Goal: Task Accomplishment & Management: Complete application form

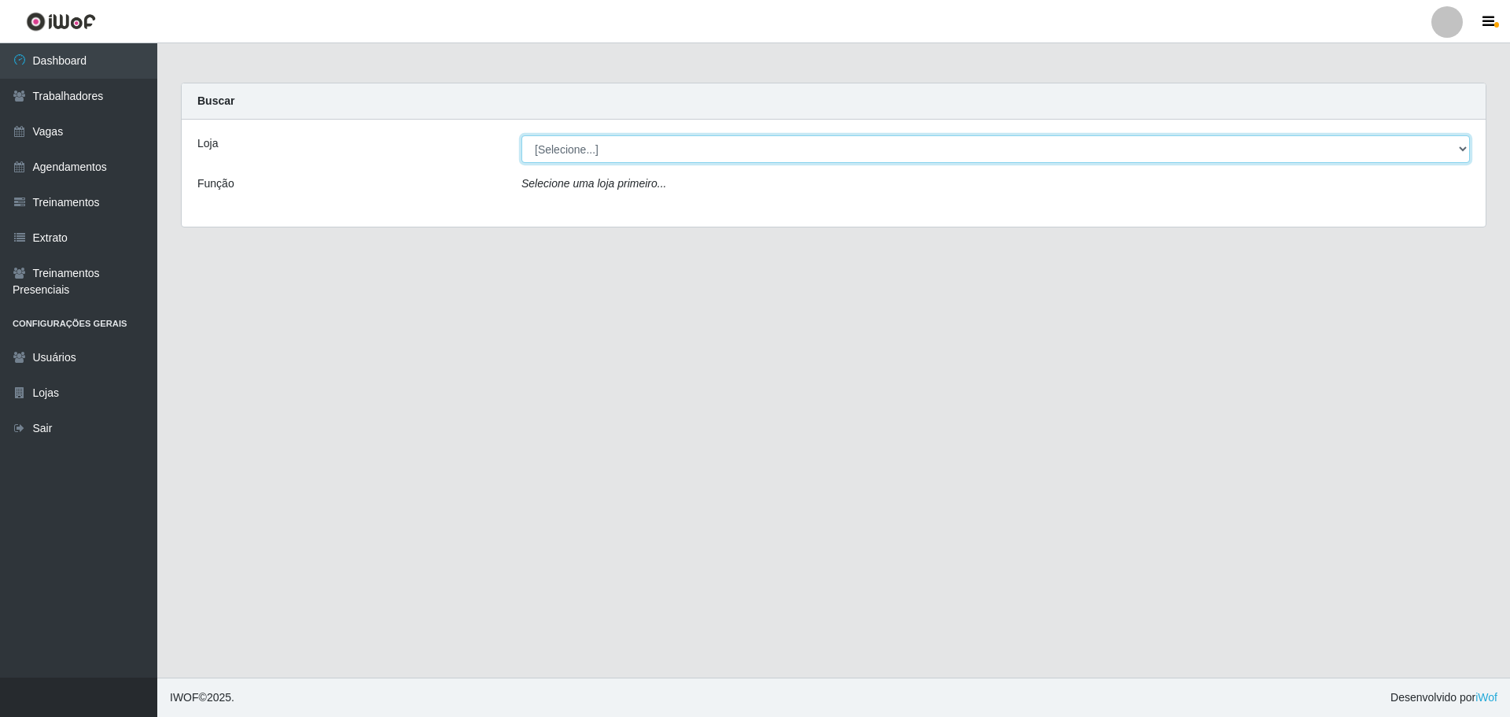
drag, startPoint x: 590, startPoint y: 140, endPoint x: 591, endPoint y: 157, distance: 17.3
click at [591, 140] on select "[Selecione...] Minimercado Filezão O Filezão - Centenário" at bounding box center [995, 149] width 949 height 28
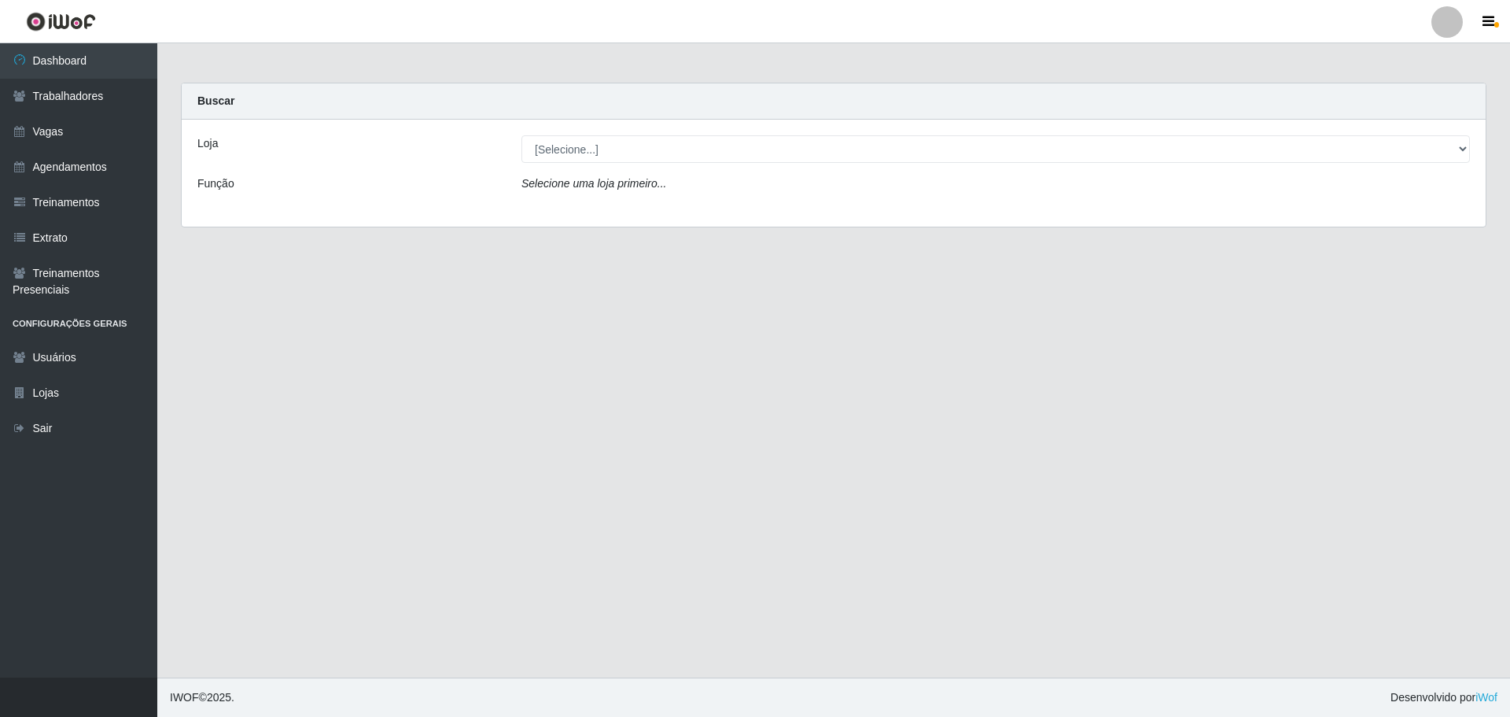
drag, startPoint x: 574, startPoint y: 228, endPoint x: 574, endPoint y: 259, distance: 30.7
click at [573, 230] on div "Carregando... Buscar Loja [Selecione...] Minimercado Filezão O Filezão - Centen…" at bounding box center [833, 165] width 1329 height 164
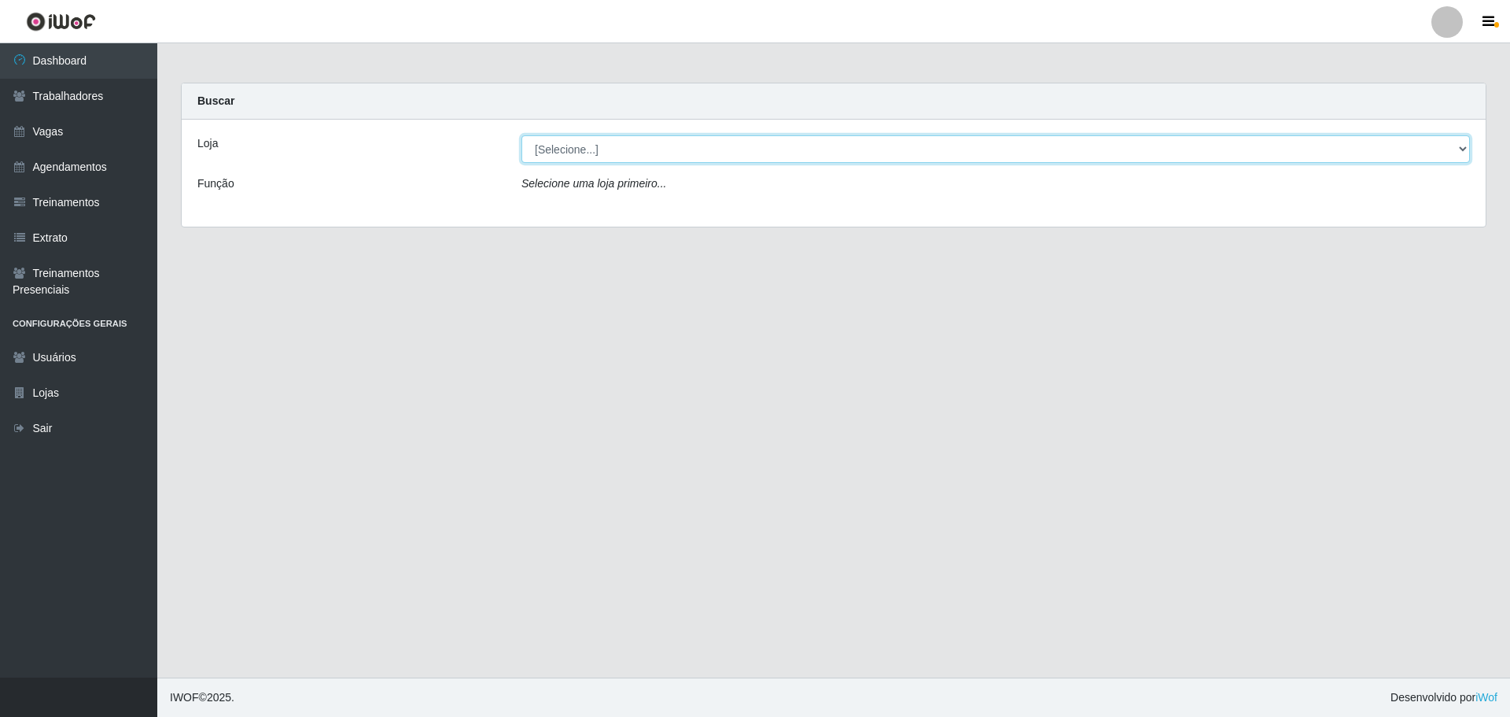
click at [605, 150] on select "[Selecione...] Minimercado Filezão O Filezão - Centenário" at bounding box center [995, 149] width 949 height 28
select select "203"
click at [521, 135] on select "[Selecione...] Minimercado Filezão O Filezão - Centenário" at bounding box center [995, 149] width 949 height 28
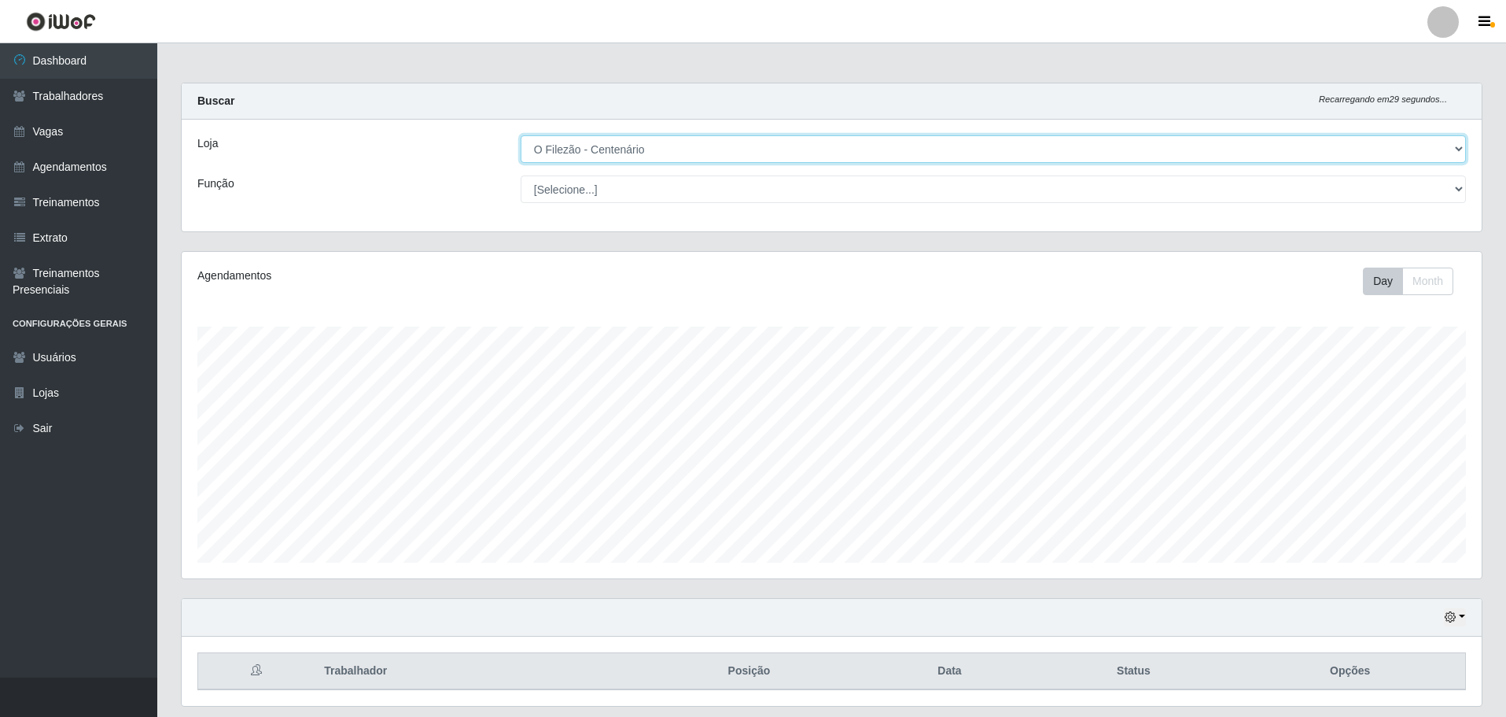
scroll to position [48, 0]
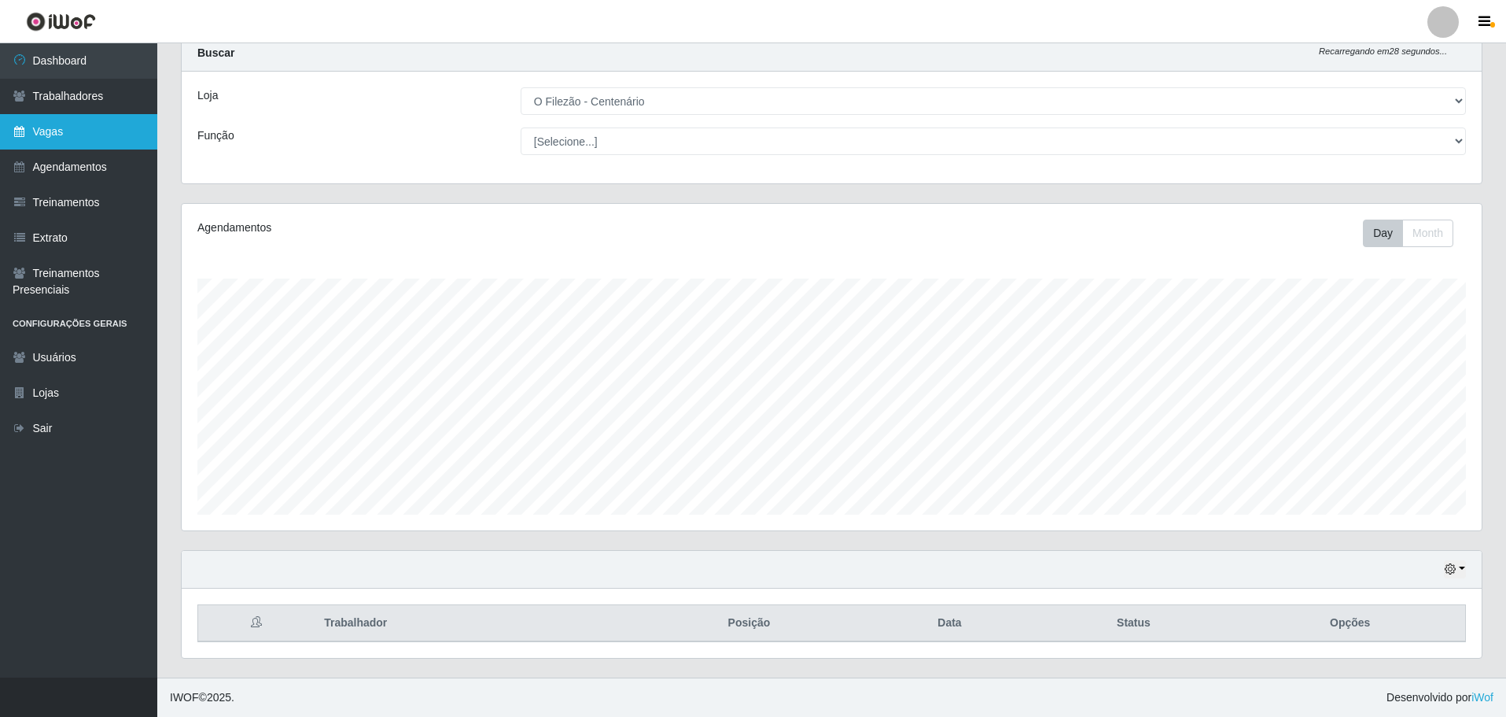
click at [34, 141] on link "Vagas" at bounding box center [78, 131] width 157 height 35
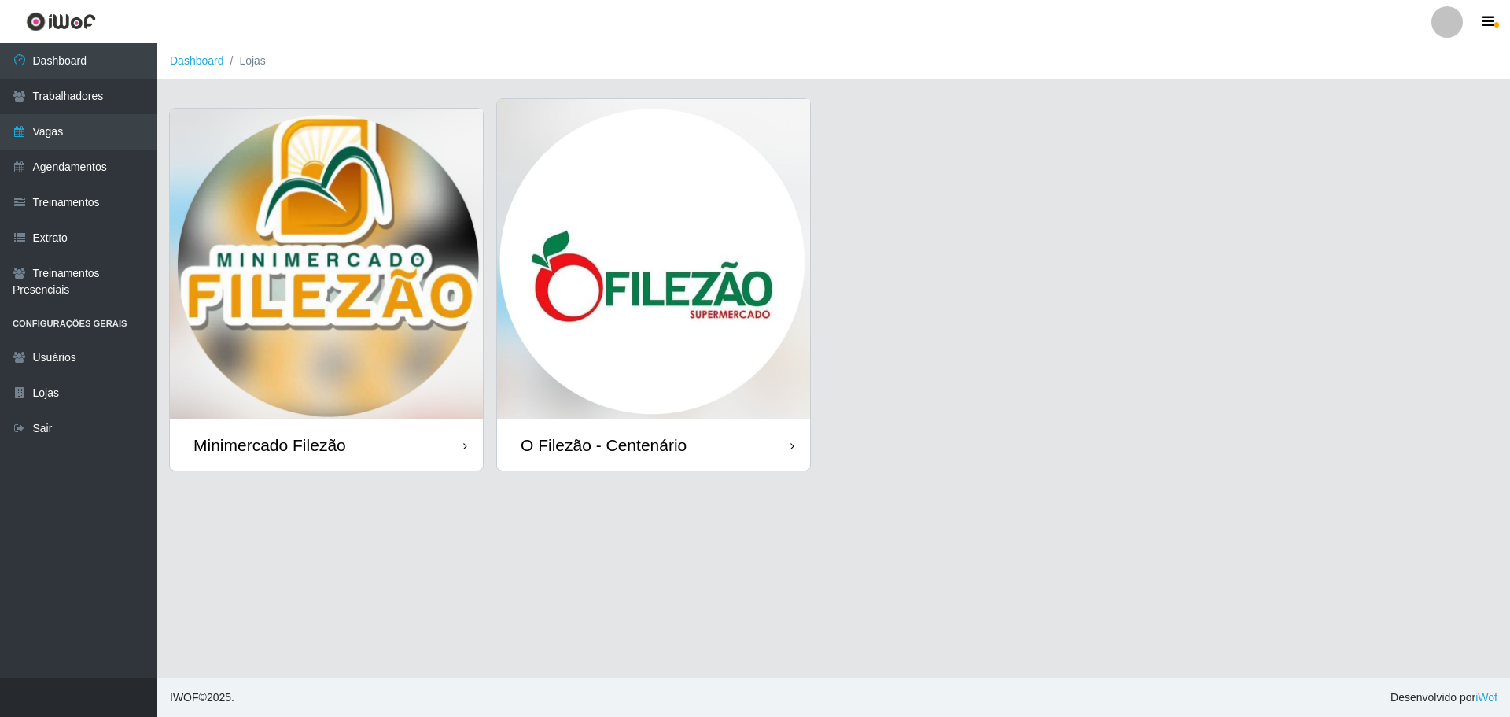
click at [640, 253] on img at bounding box center [653, 259] width 313 height 320
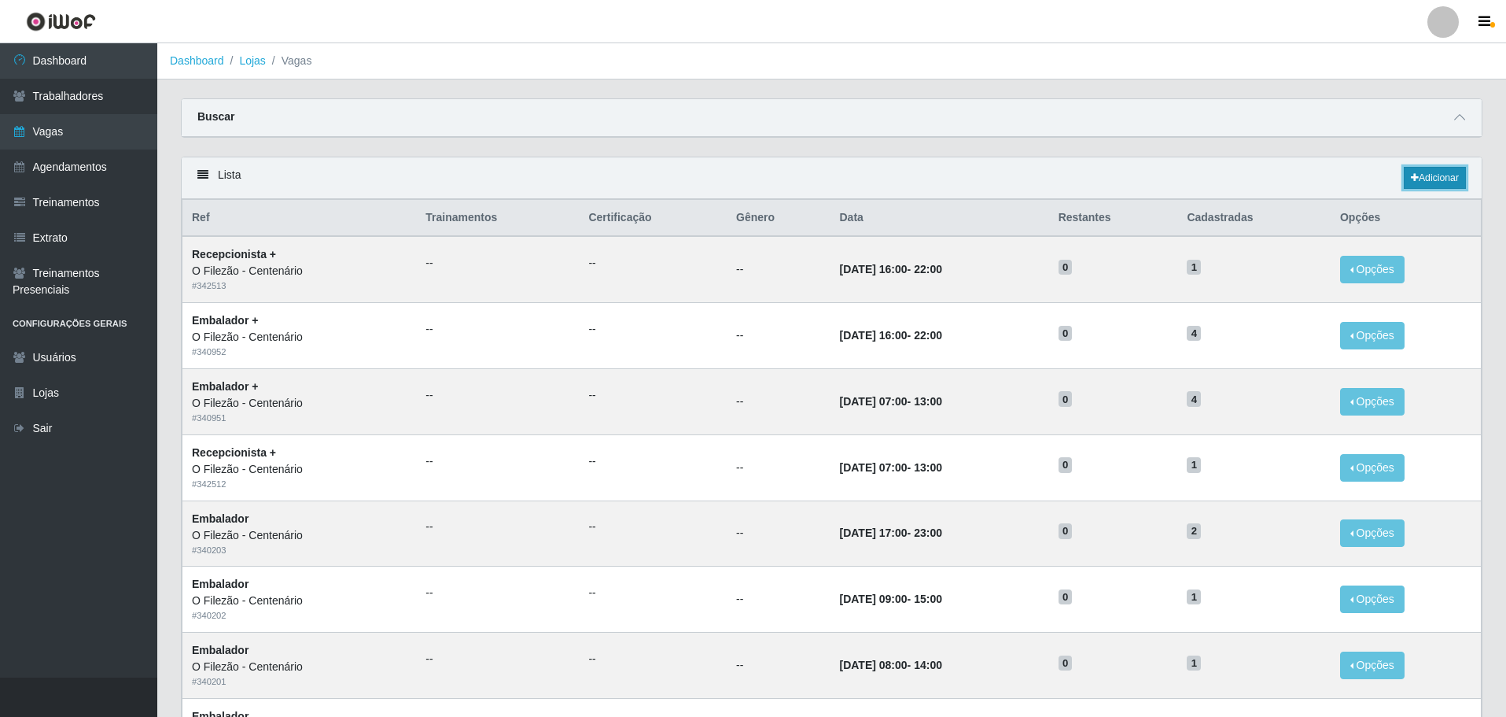
click at [986, 182] on link "Adicionar" at bounding box center [1435, 178] width 62 height 22
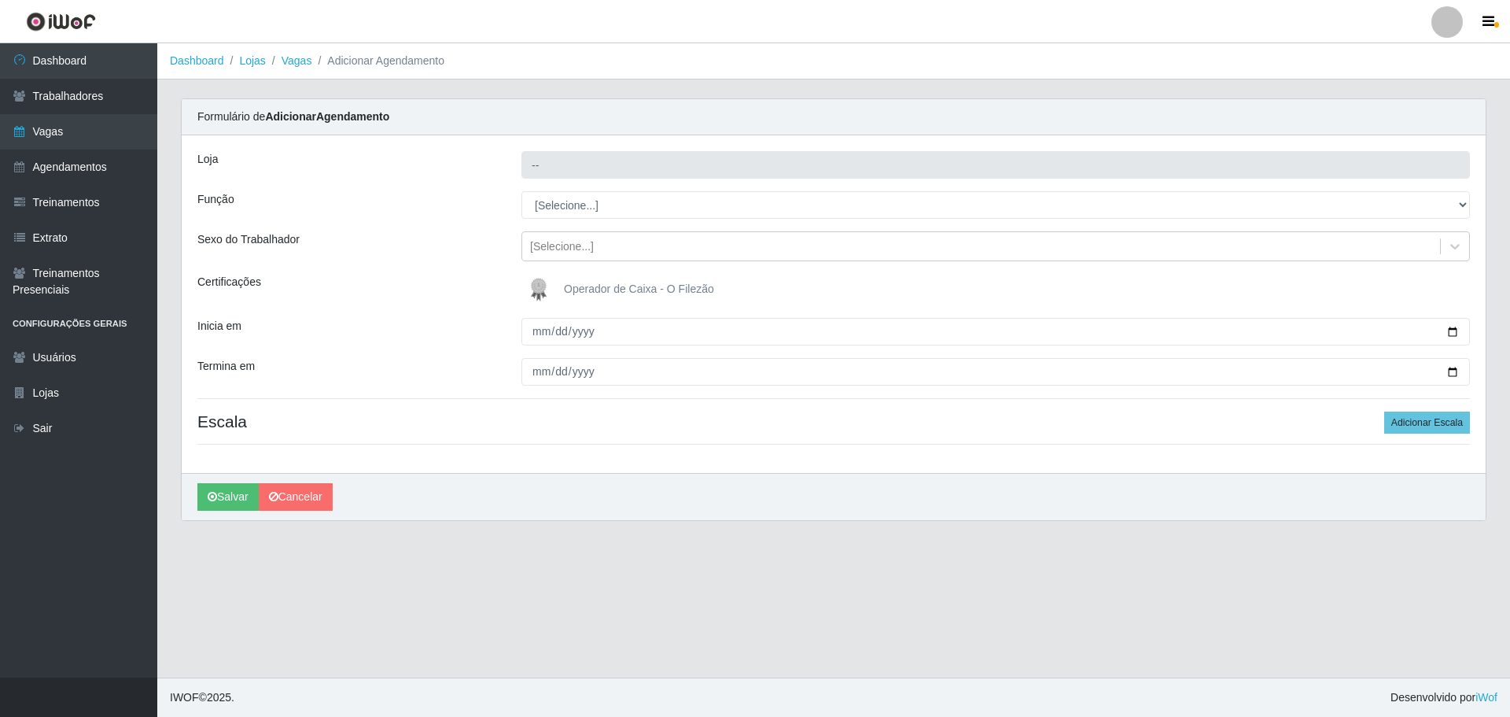
type input "O Filezão - Centenário"
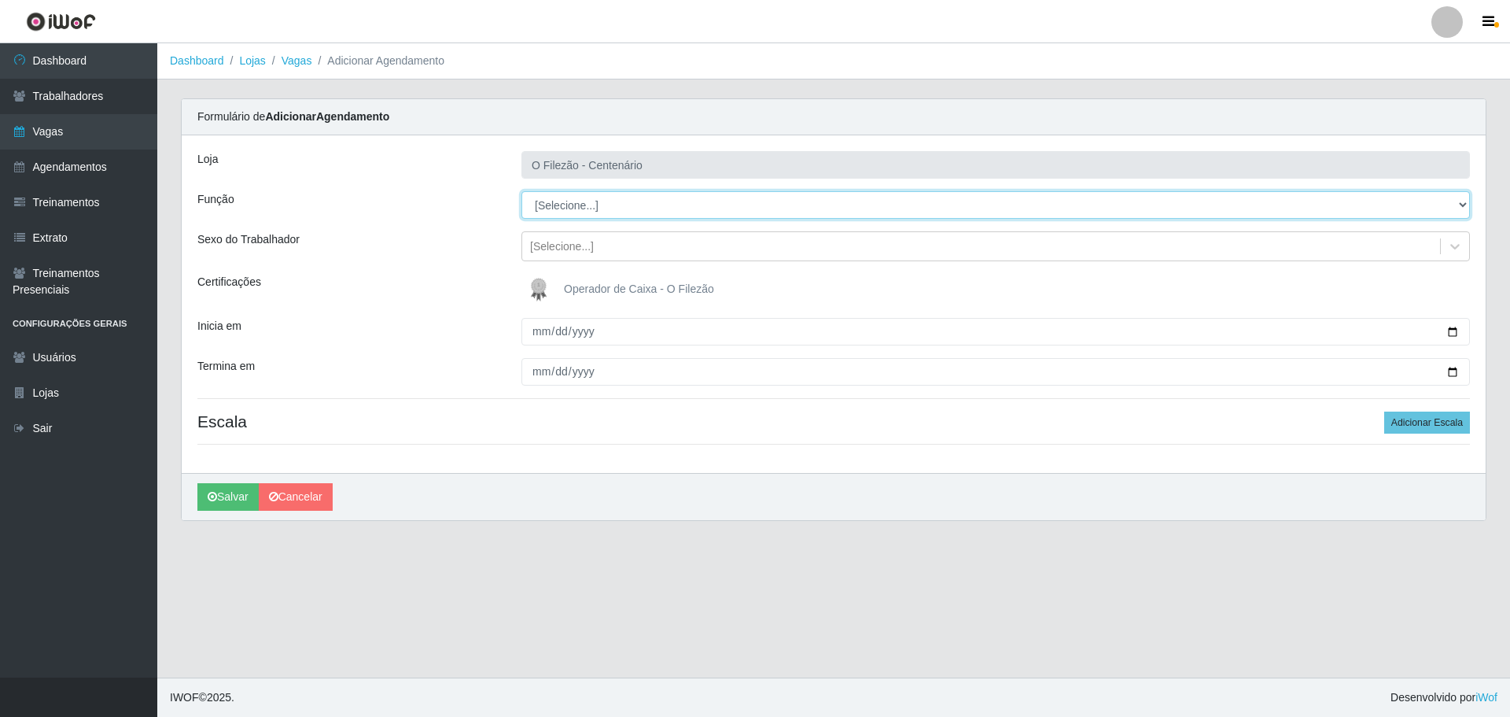
click at [561, 202] on select "[Selecione...] Auxiliar de Estacionamento Auxiliar de Estacionamento + Auxiliar…" at bounding box center [995, 205] width 949 height 28
select select "1"
click at [521, 191] on select "[Selecione...] Auxiliar de Estacionamento Auxiliar de Estacionamento + Auxiliar…" at bounding box center [995, 205] width 949 height 28
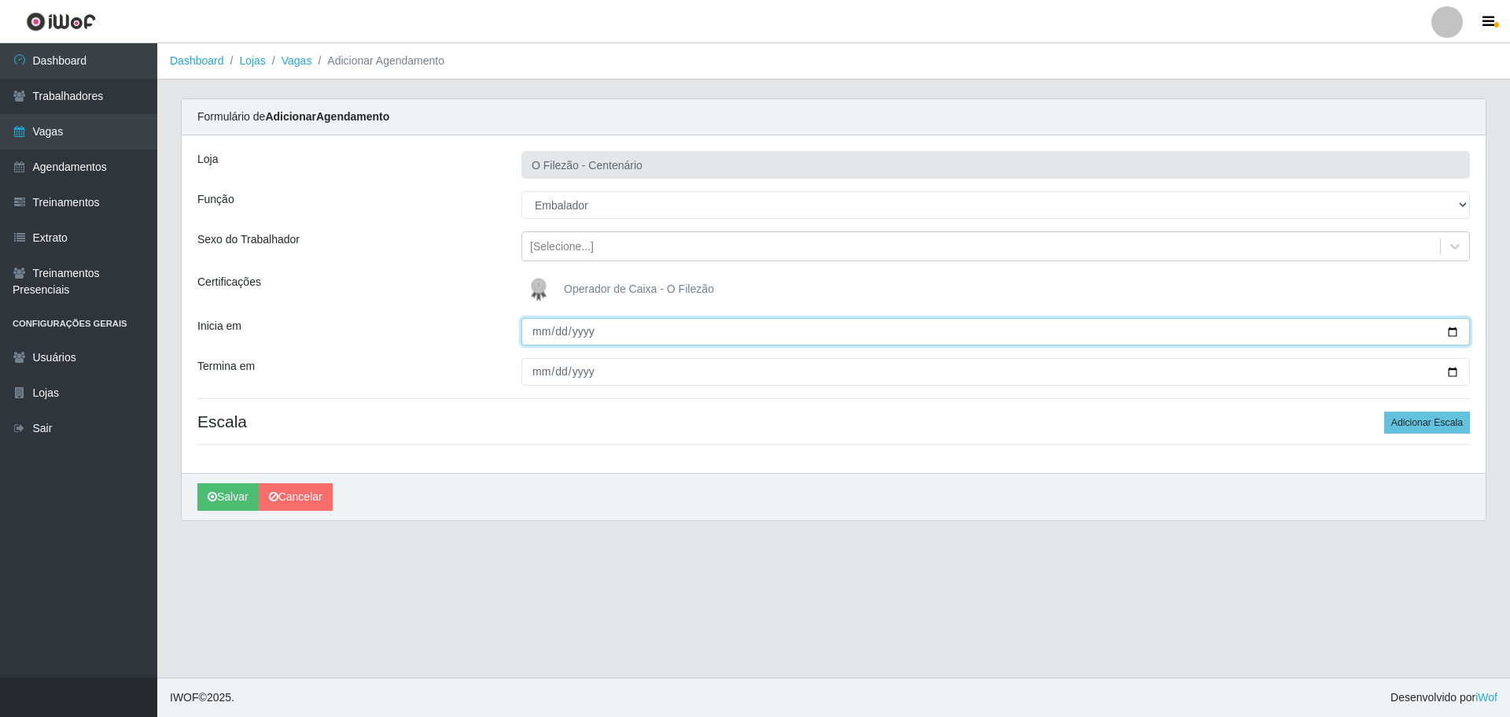
click at [986, 332] on input "Inicia em" at bounding box center [995, 332] width 949 height 28
type input "[DATE]"
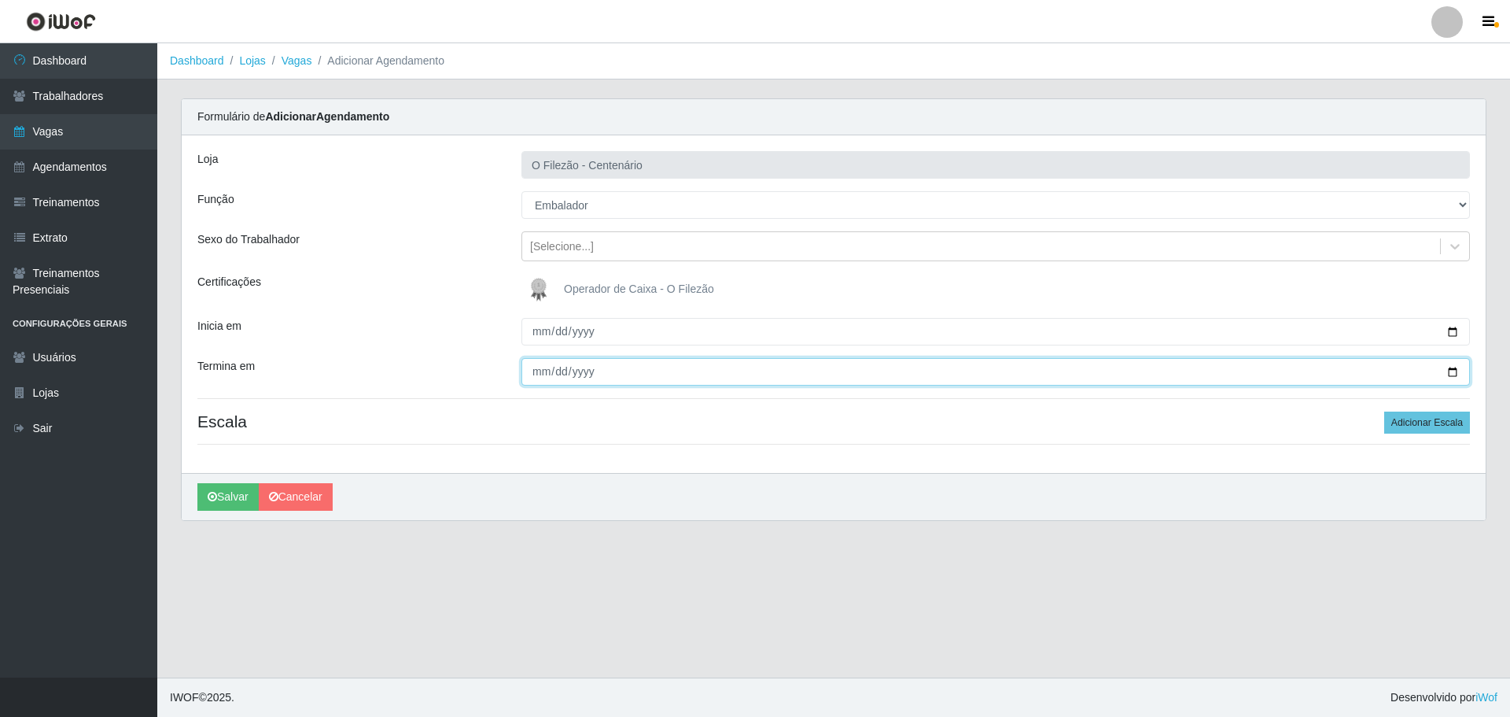
click at [986, 370] on input "Termina em" at bounding box center [995, 372] width 949 height 28
type input "[DATE]"
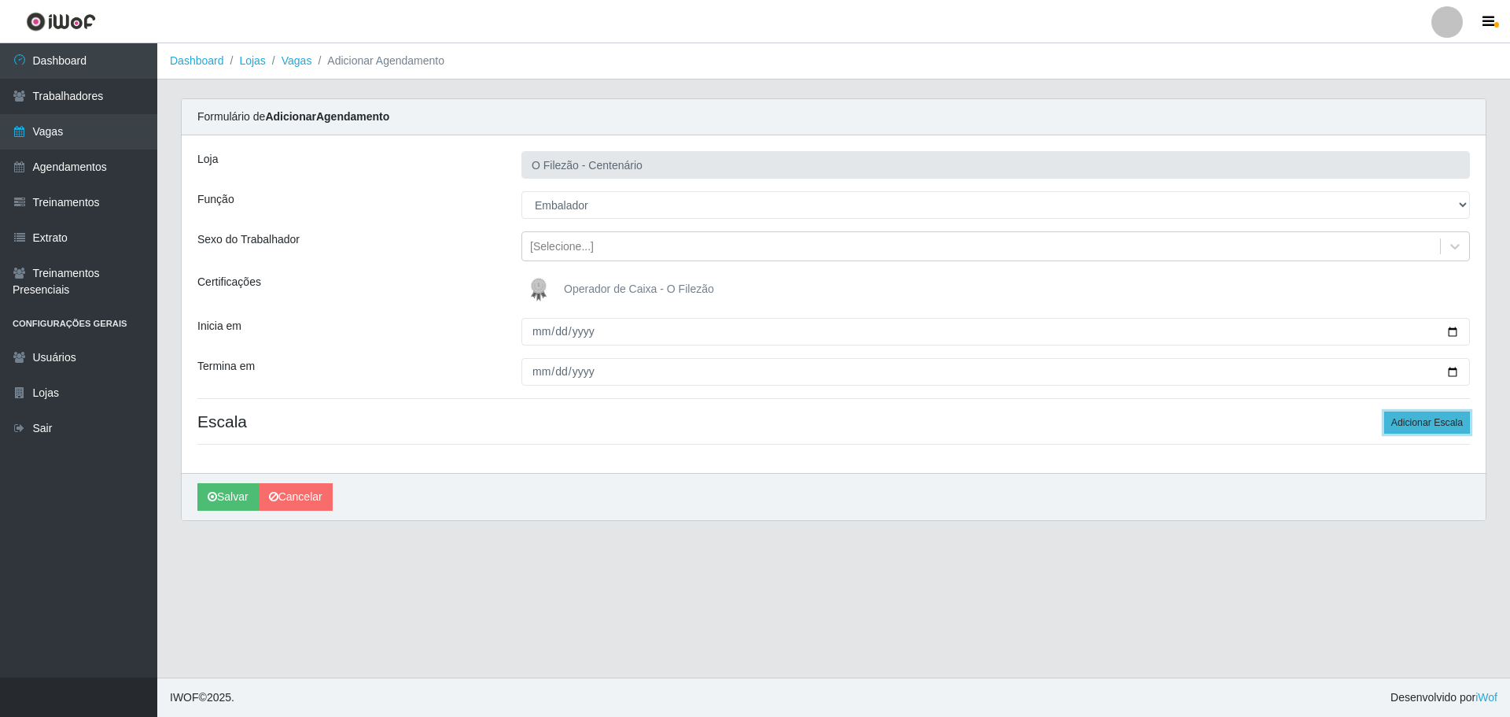
click at [986, 422] on button "Adicionar Escala" at bounding box center [1427, 422] width 86 height 22
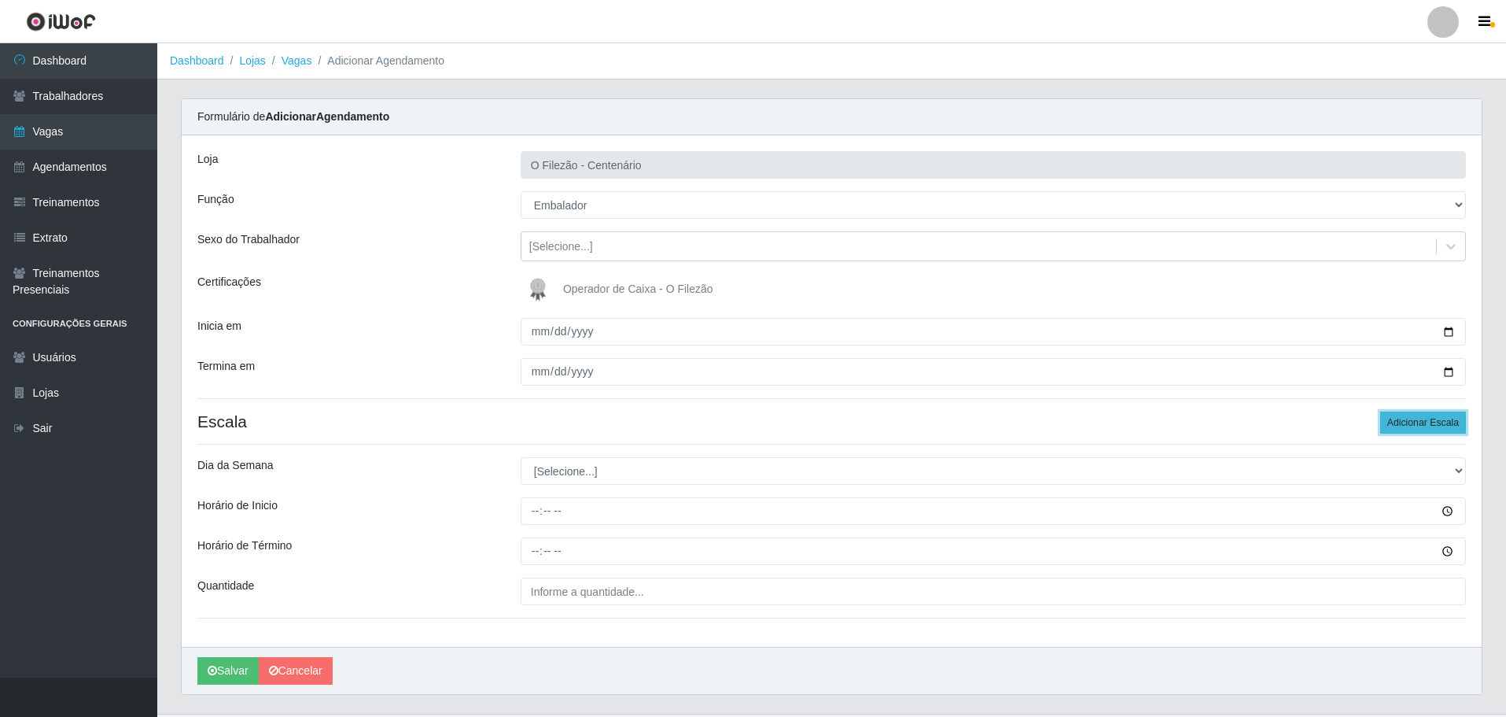
click at [986, 422] on button "Adicionar Escala" at bounding box center [1423, 422] width 86 height 22
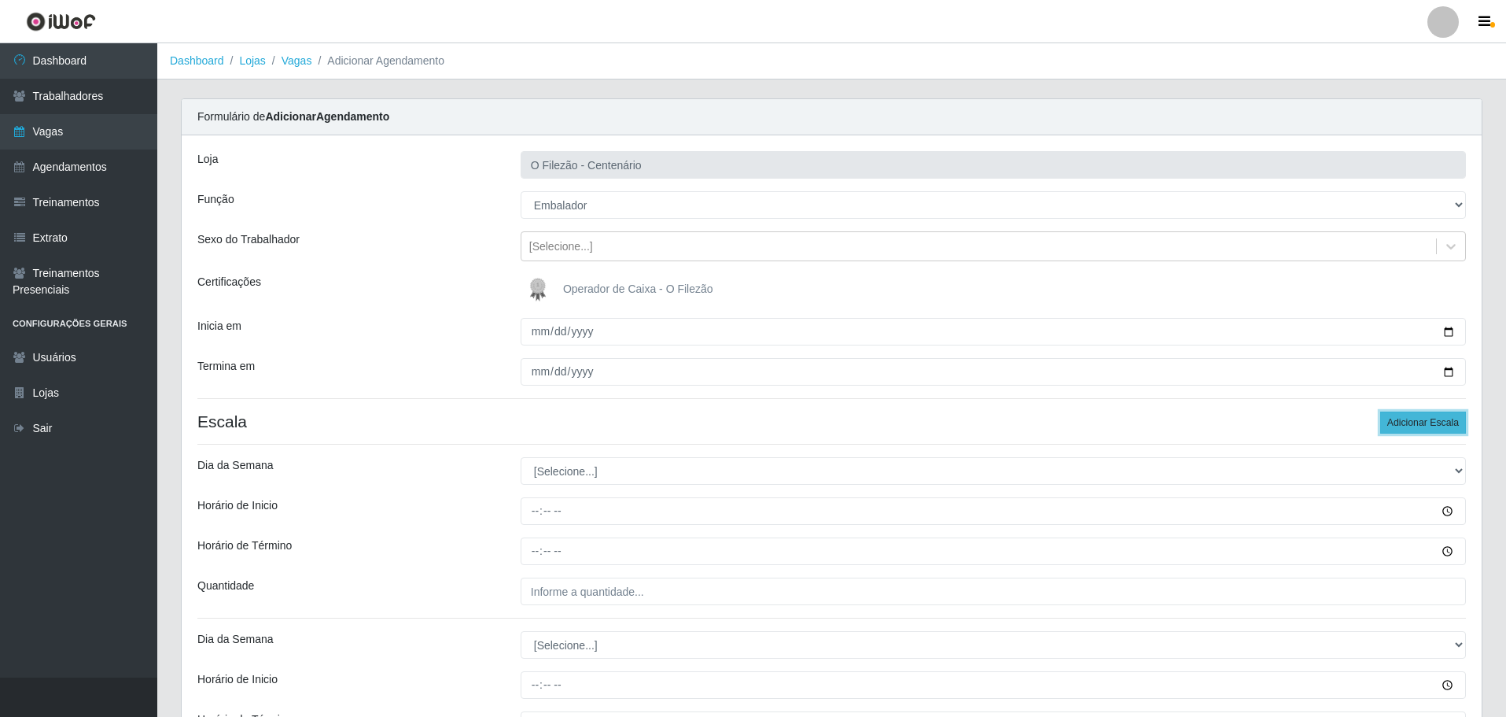
click at [986, 422] on button "Adicionar Escala" at bounding box center [1423, 422] width 86 height 22
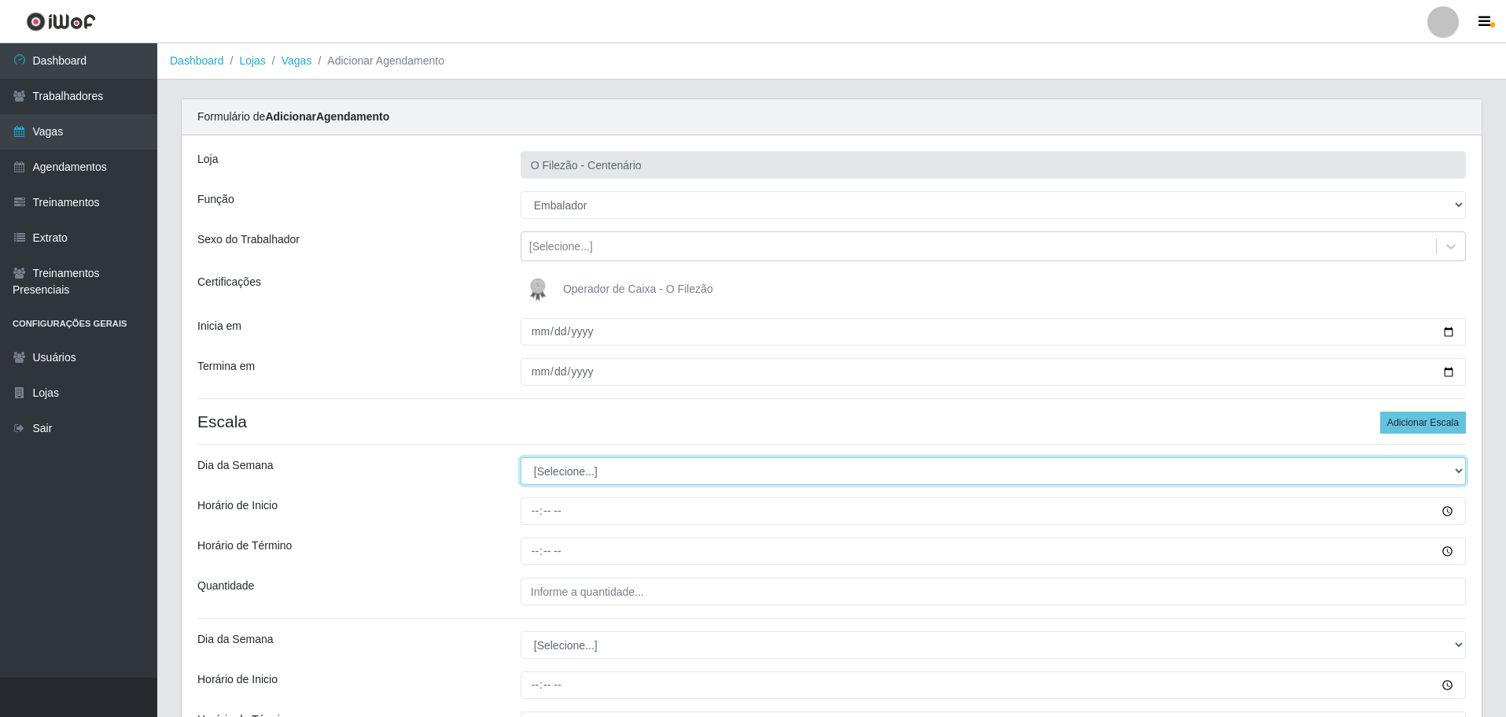
click at [608, 470] on select "[Selecione...] Segunda Terça Quarta Quinta Sexta Sábado Domingo" at bounding box center [993, 471] width 945 height 28
select select "1"
click at [521, 457] on select "[Selecione...] Segunda Terça Quarta Quinta Sexta Sábado Domingo" at bounding box center [993, 471] width 945 height 28
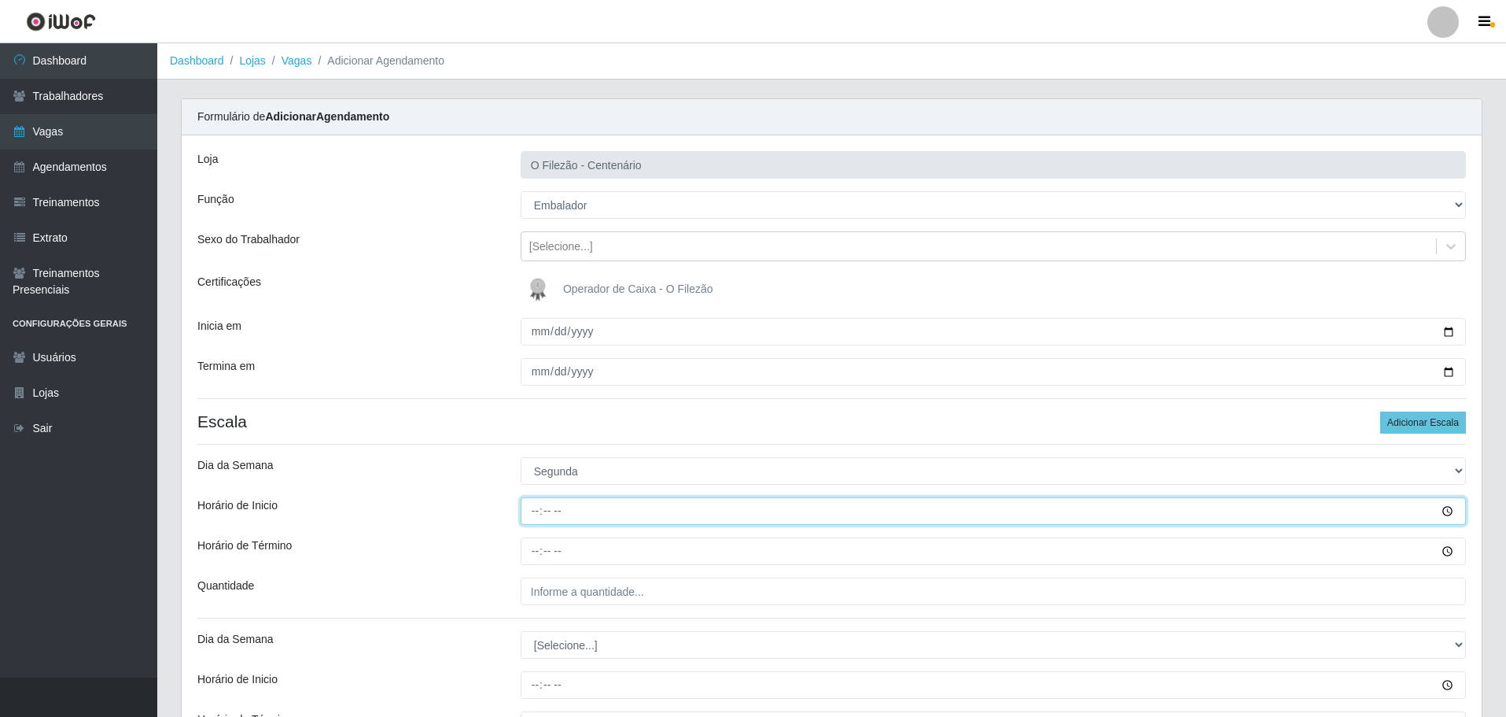
click at [531, 506] on input "Horário de Inicio" at bounding box center [993, 511] width 945 height 28
type input "17:00"
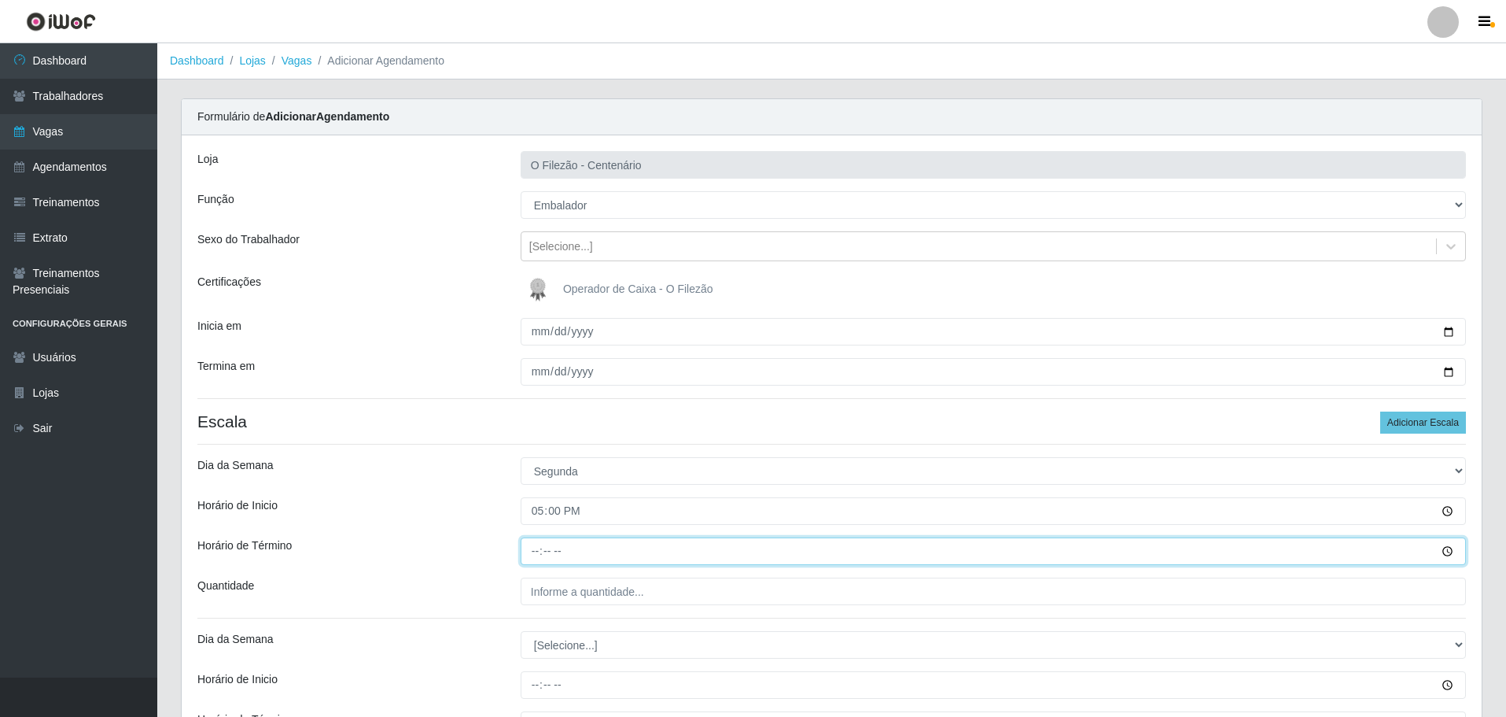
click at [531, 558] on input "Horário de Término" at bounding box center [993, 551] width 945 height 28
type input "23:00"
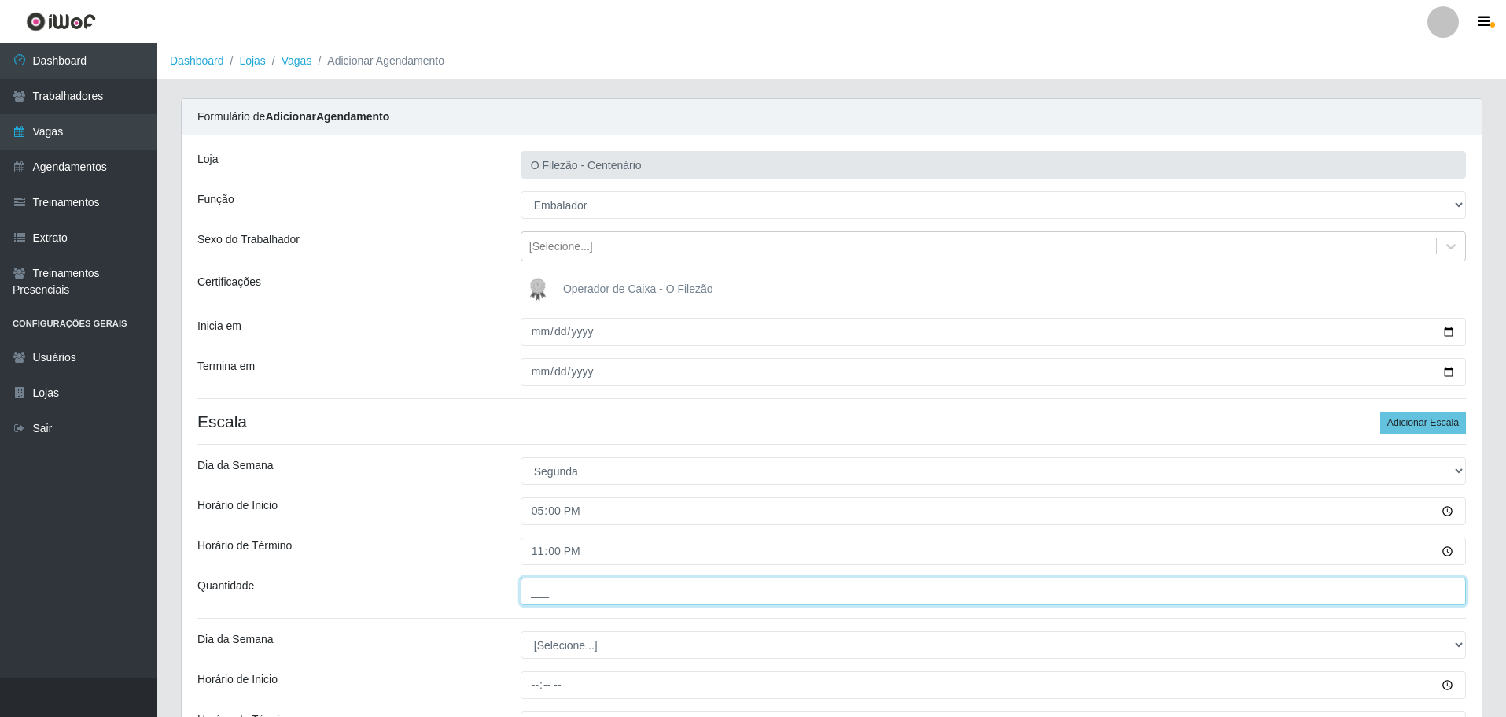
click at [565, 599] on input "___" at bounding box center [993, 591] width 945 height 28
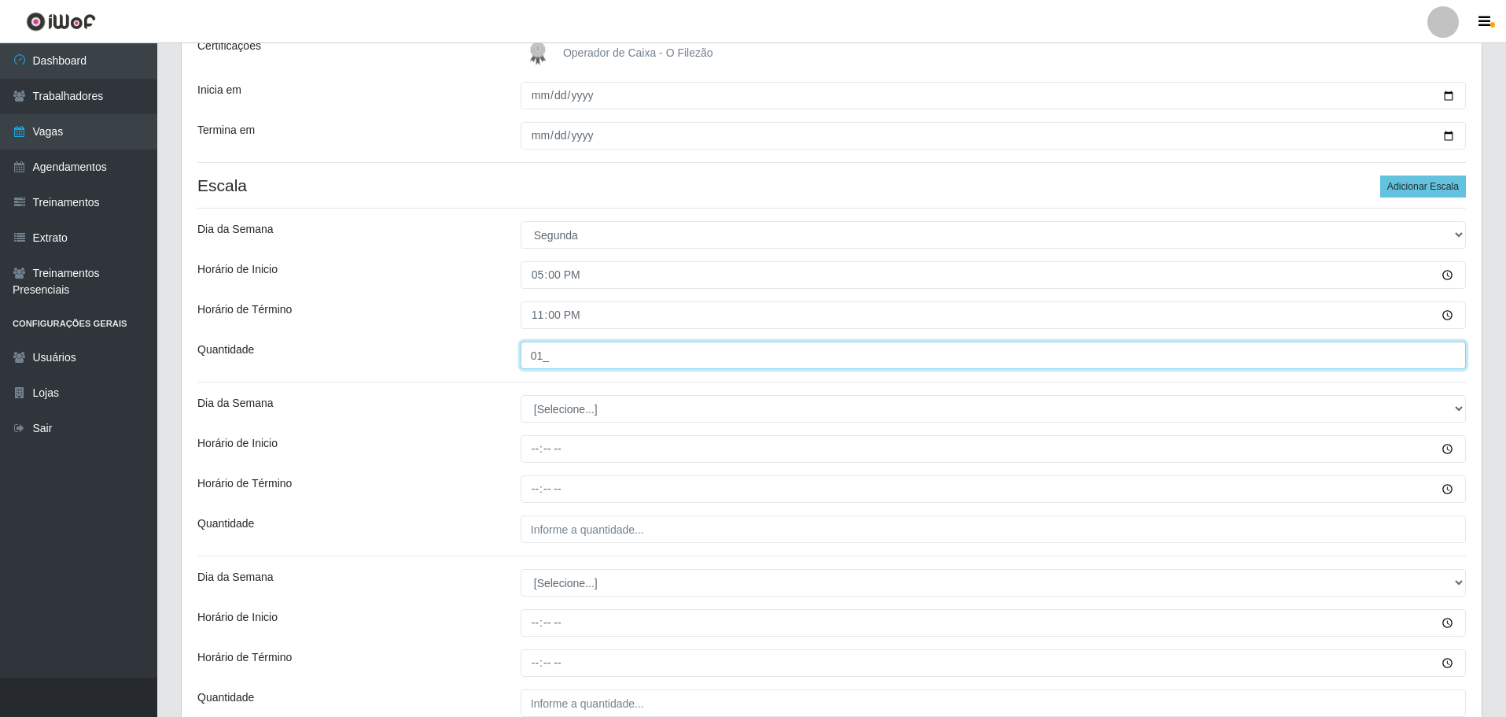
type input "01_"
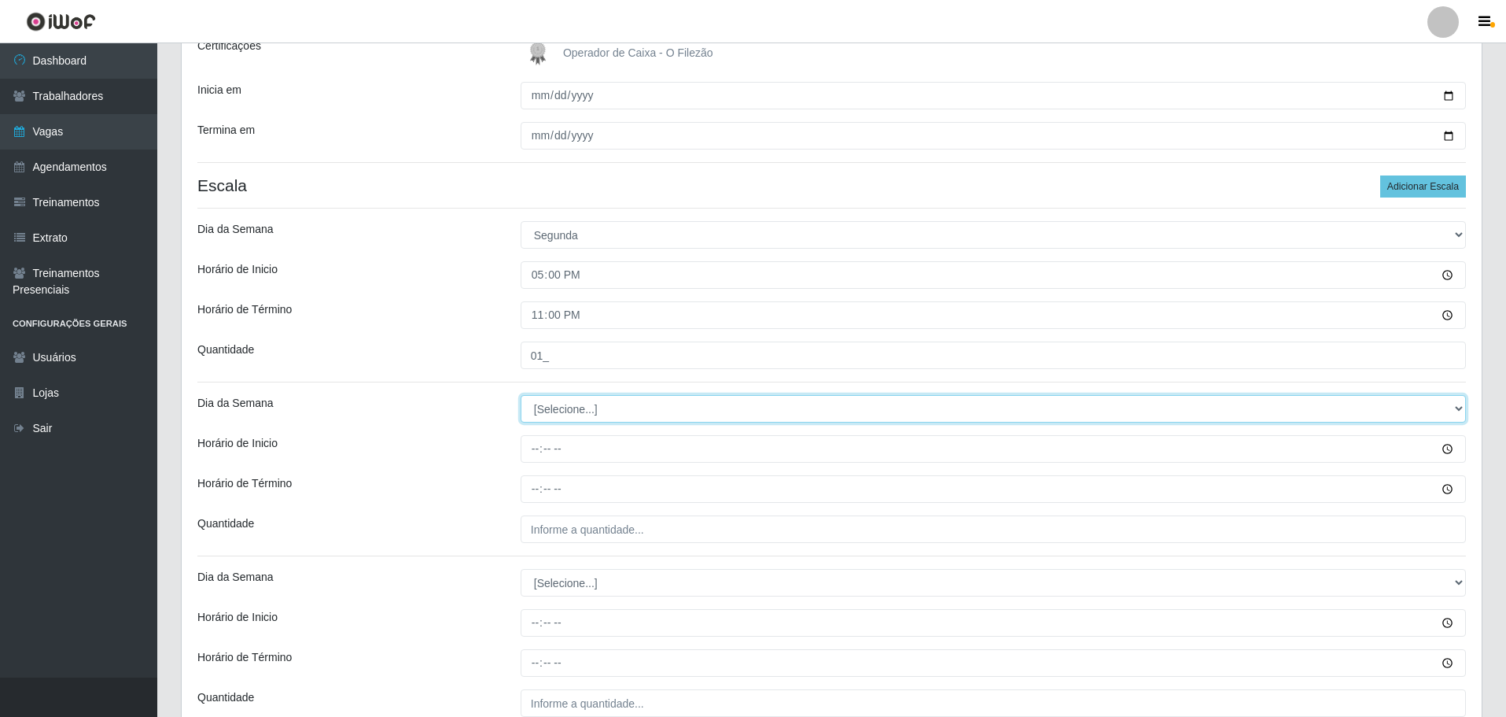
drag, startPoint x: 562, startPoint y: 408, endPoint x: 562, endPoint y: 417, distance: 8.7
click at [562, 408] on select "[Selecione...] Segunda Terça Quarta Quinta Sexta Sábado Domingo" at bounding box center [993, 409] width 945 height 28
select select "3"
click at [521, 395] on select "[Selecione...] Segunda Terça Quarta Quinta Sexta Sábado Domingo" at bounding box center [993, 409] width 945 height 28
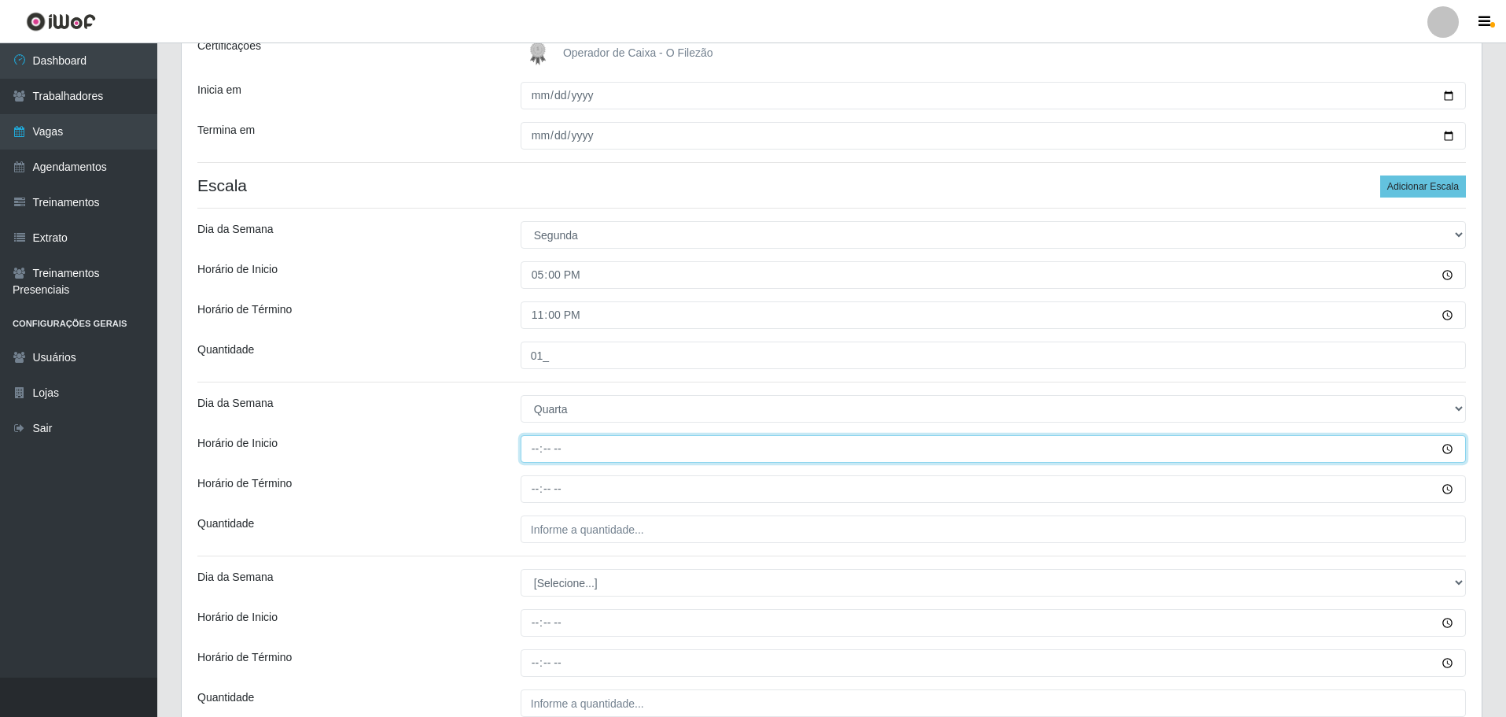
click at [525, 450] on input "Horário de Inicio" at bounding box center [993, 449] width 945 height 28
type input "17:00"
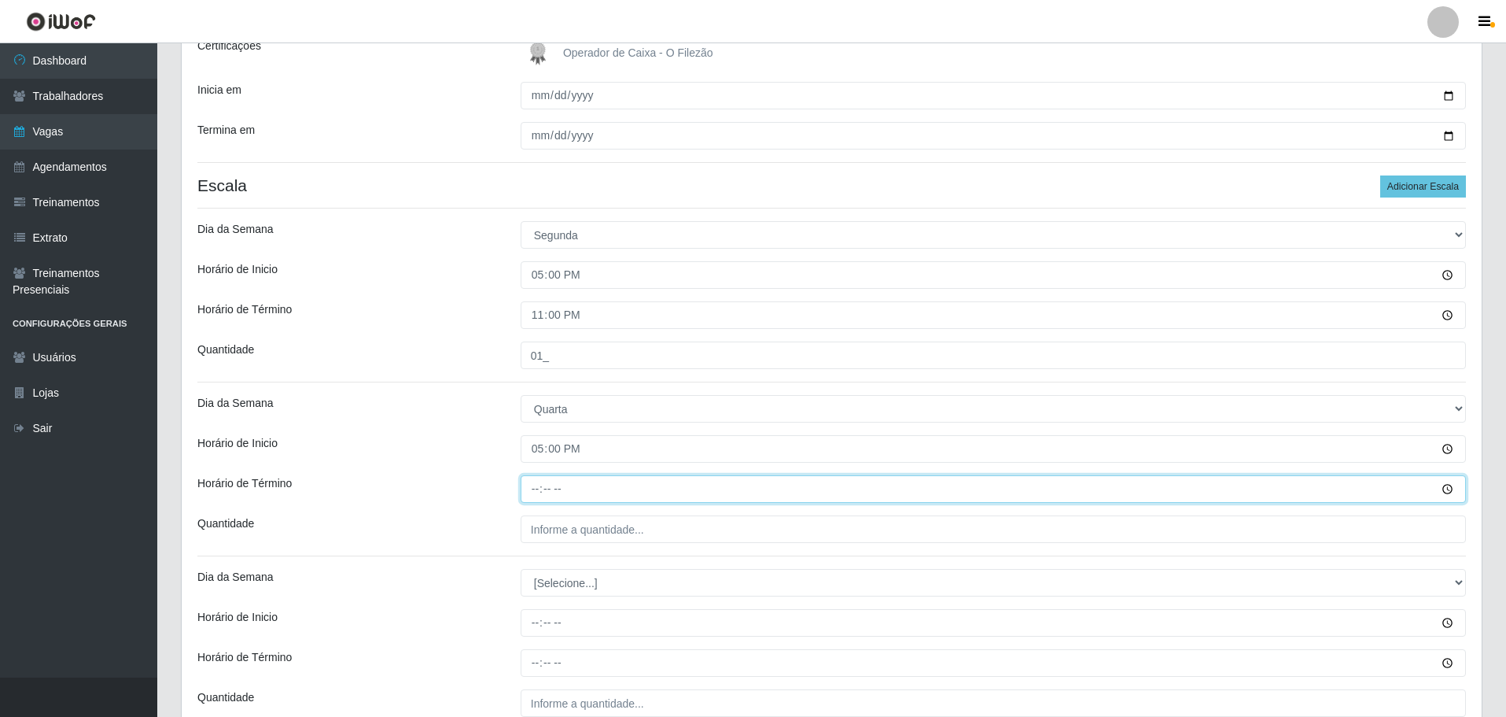
click at [536, 489] on input "Horário de Término" at bounding box center [993, 489] width 945 height 28
type input "23:00"
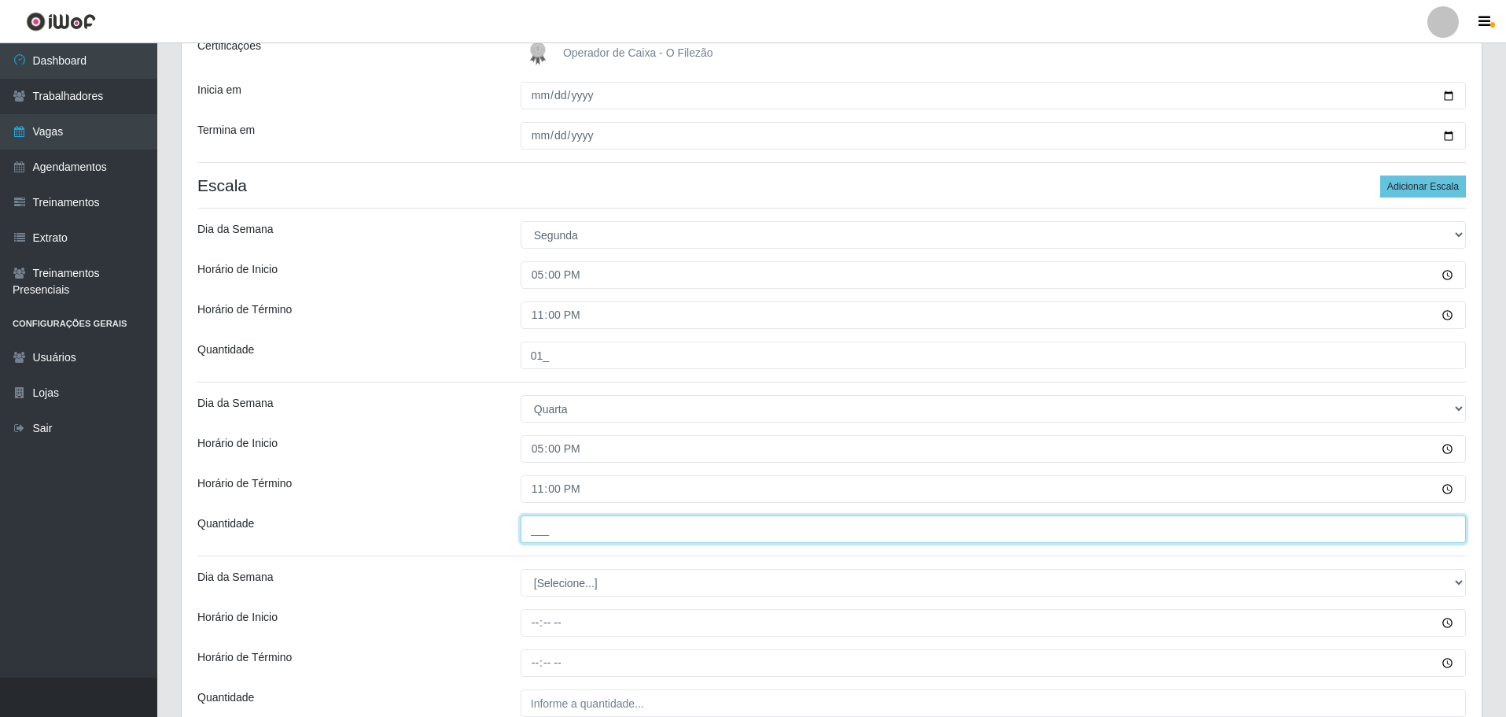
click at [571, 534] on input "___" at bounding box center [993, 529] width 945 height 28
type input "01_"
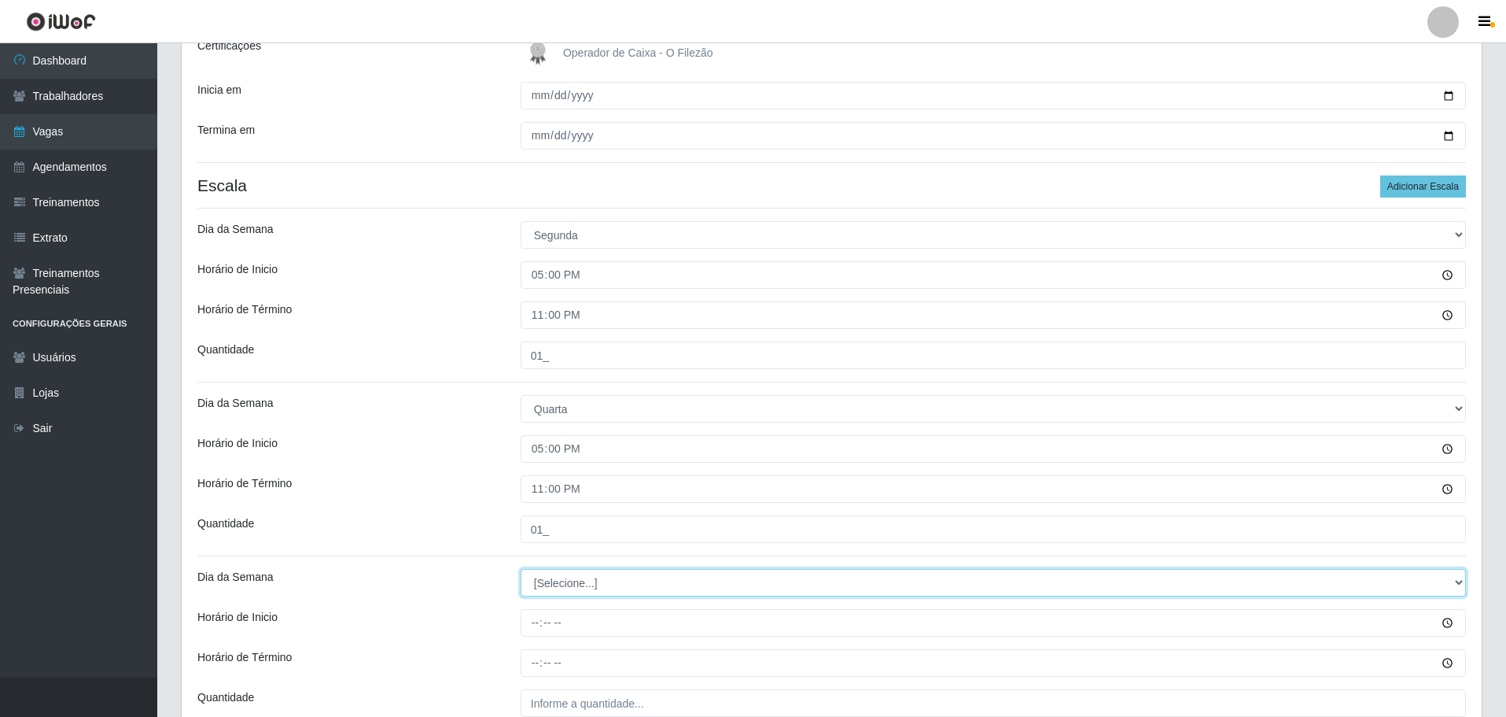
click at [578, 576] on select "[Selecione...] Segunda Terça Quarta Quinta Sexta Sábado Domingo" at bounding box center [993, 583] width 945 height 28
select select "4"
click at [521, 569] on select "[Selecione...] Segunda Terça Quarta Quinta Sexta Sábado Domingo" at bounding box center [993, 583] width 945 height 28
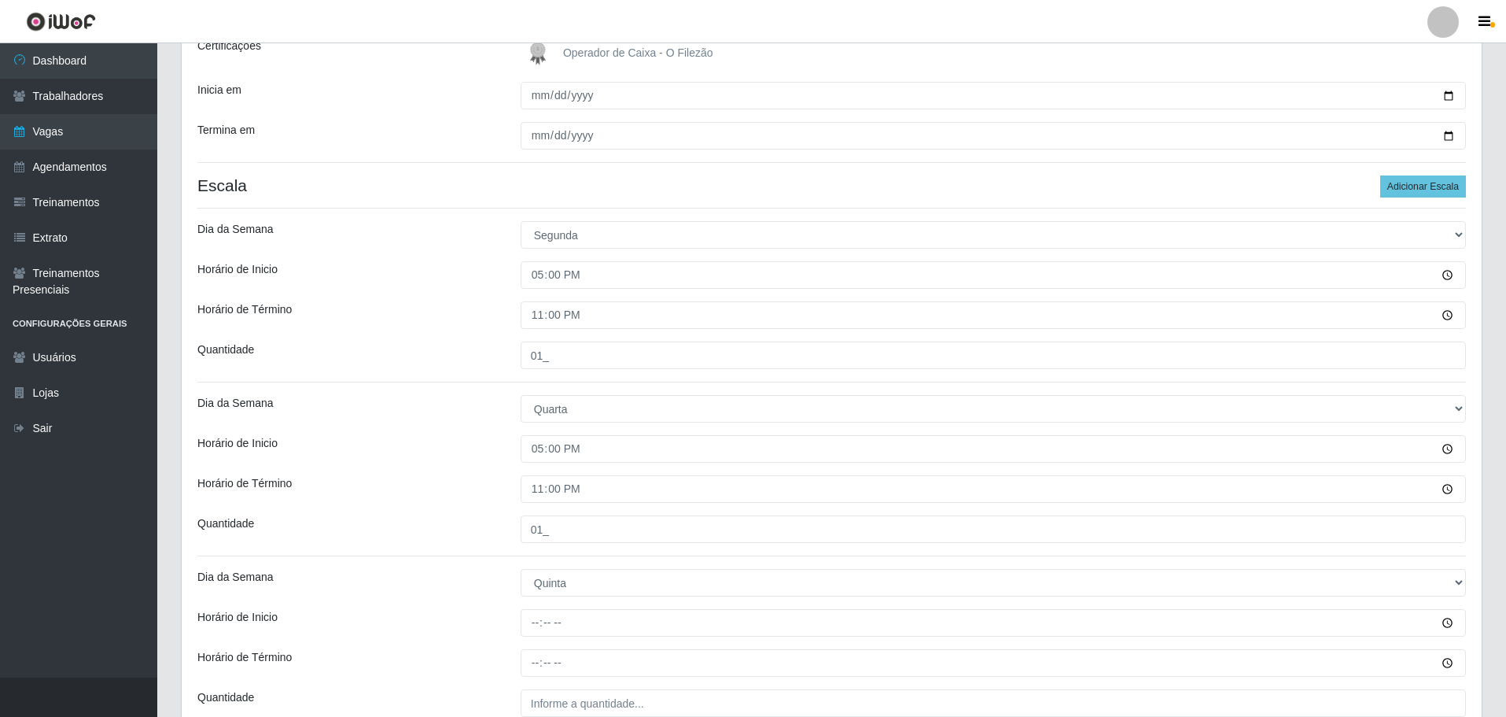
click at [466, 489] on div "Horário de Término" at bounding box center [347, 489] width 323 height 28
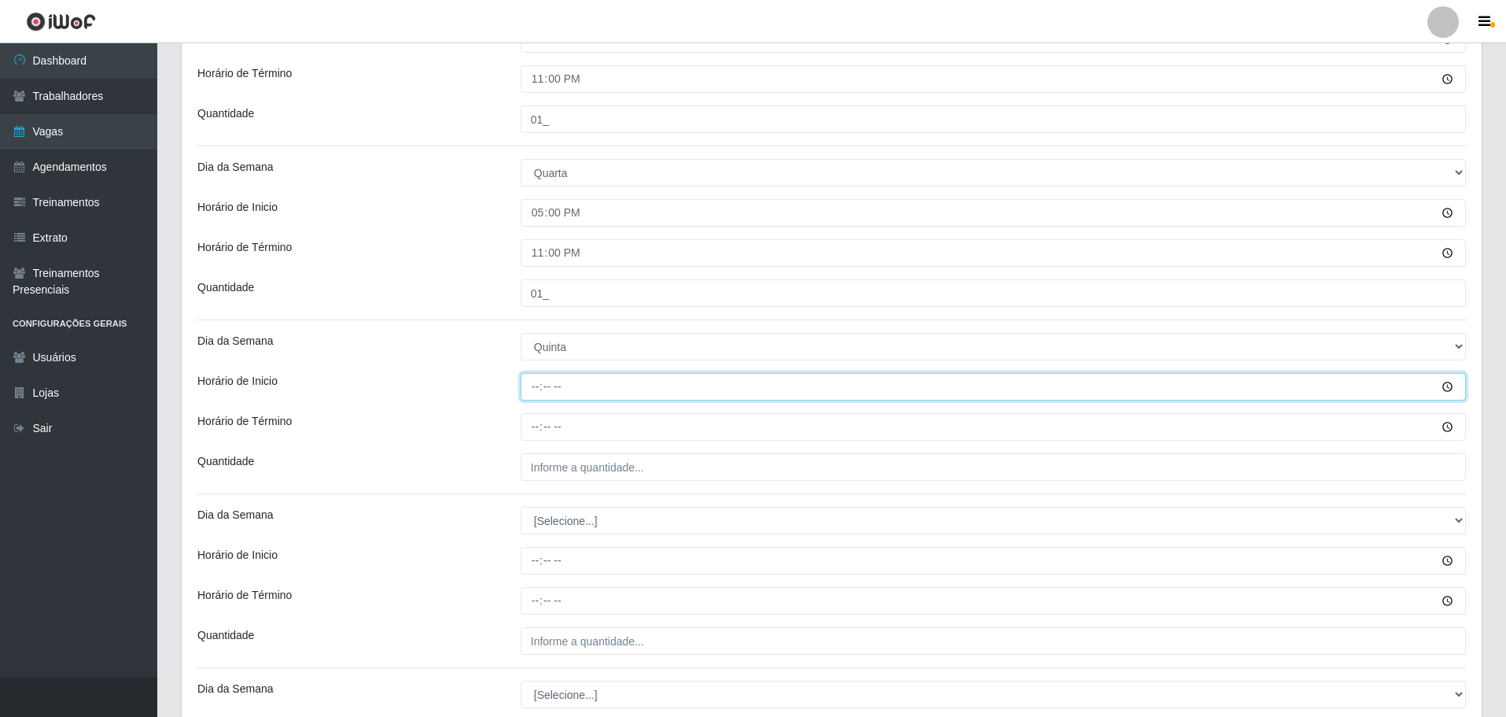
click at [533, 382] on input "Horário de Inicio" at bounding box center [993, 387] width 945 height 28
type input "08:00"
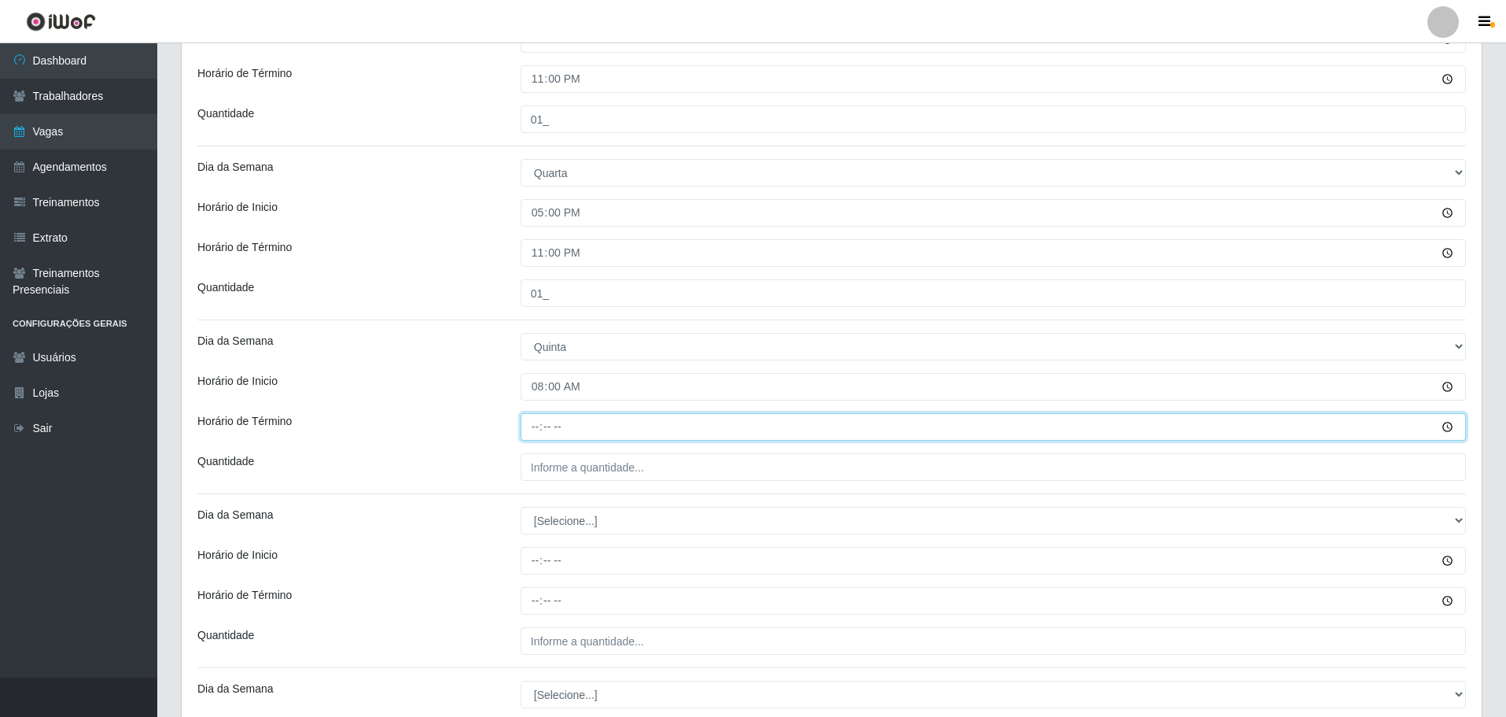
click at [542, 433] on input "Horário de Término" at bounding box center [993, 427] width 945 height 28
type input "14:00"
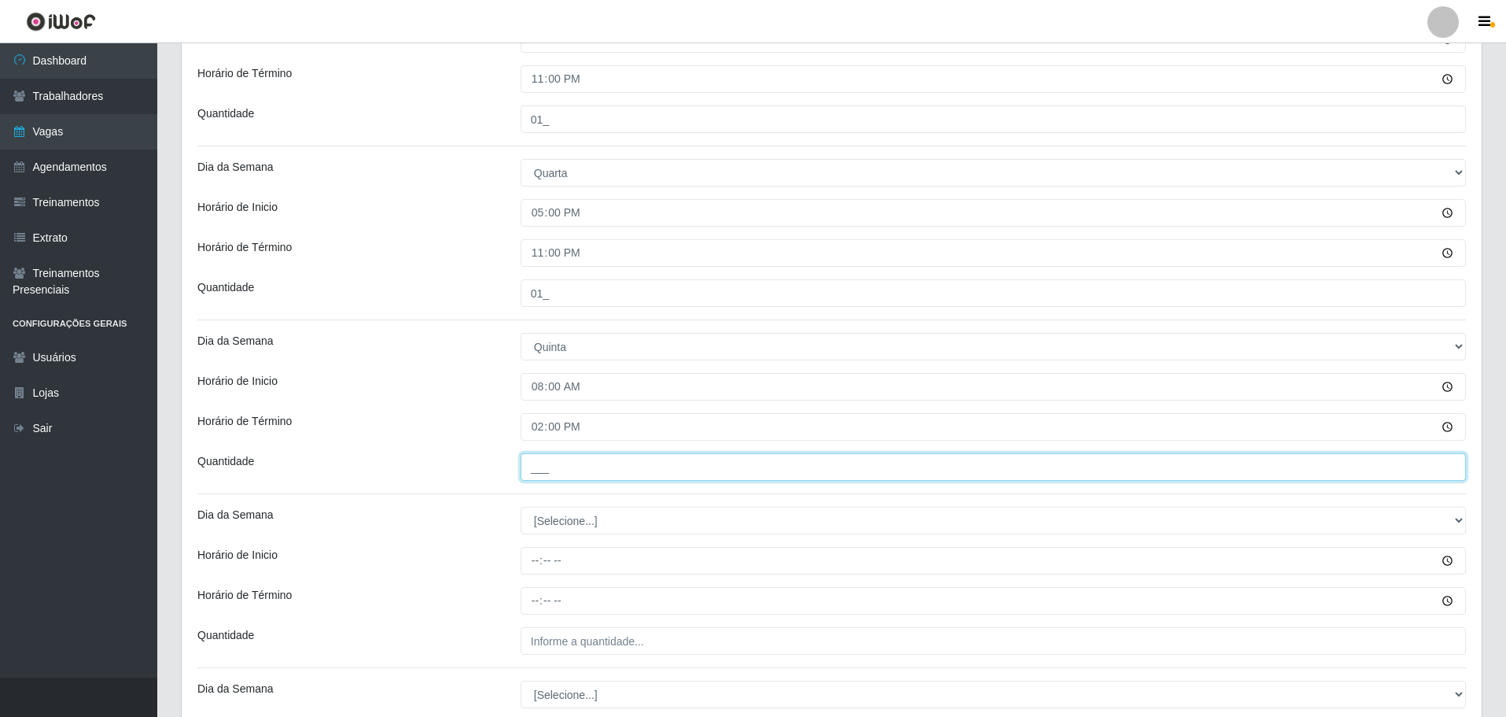
click at [560, 471] on input "___" at bounding box center [993, 467] width 945 height 28
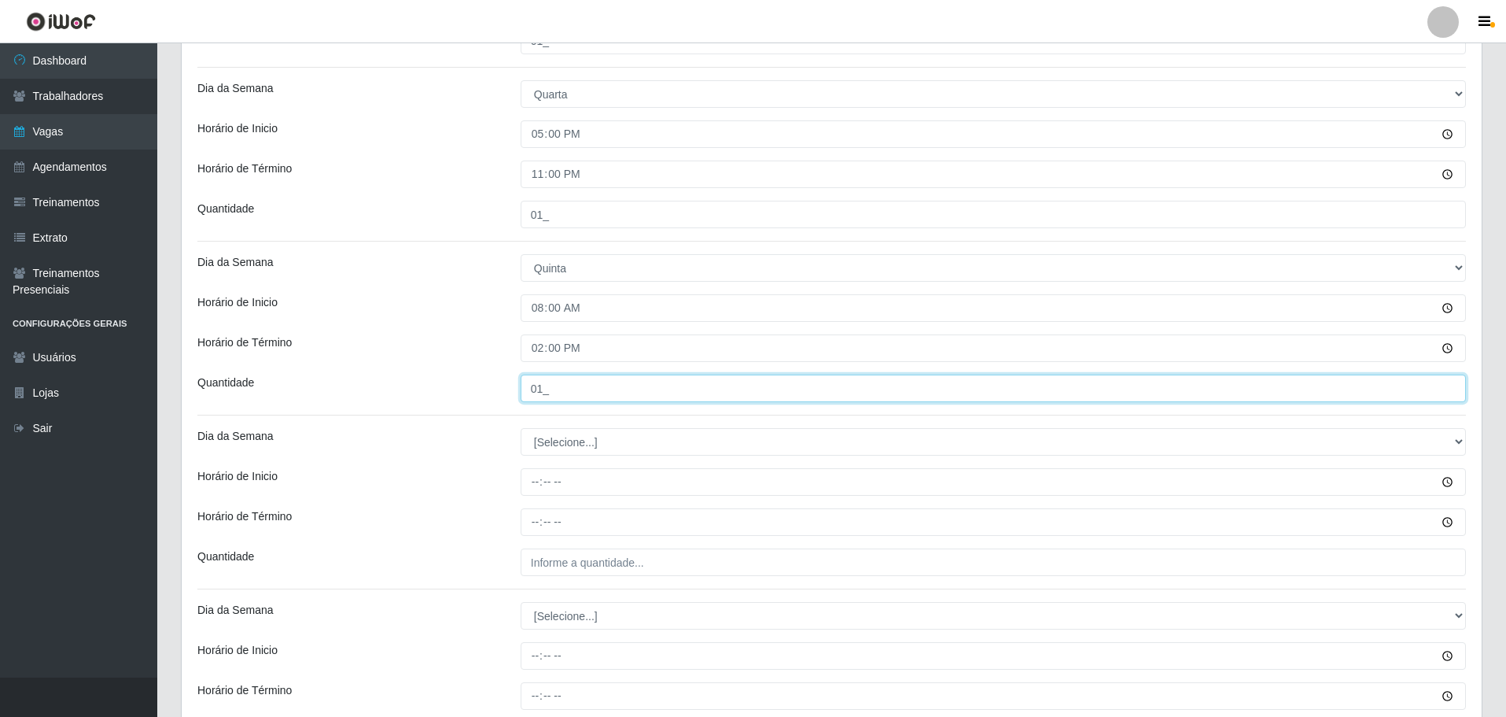
scroll to position [629, 0]
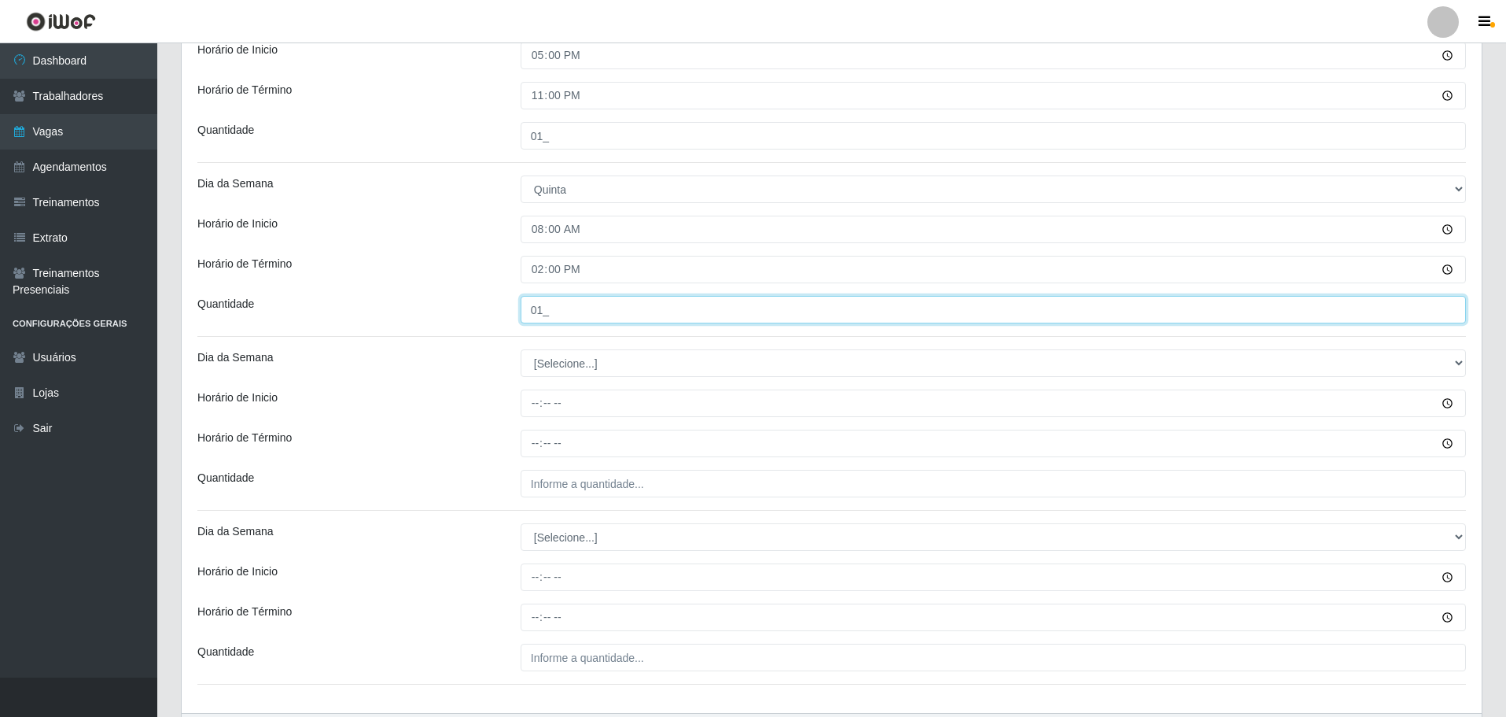
type input "01_"
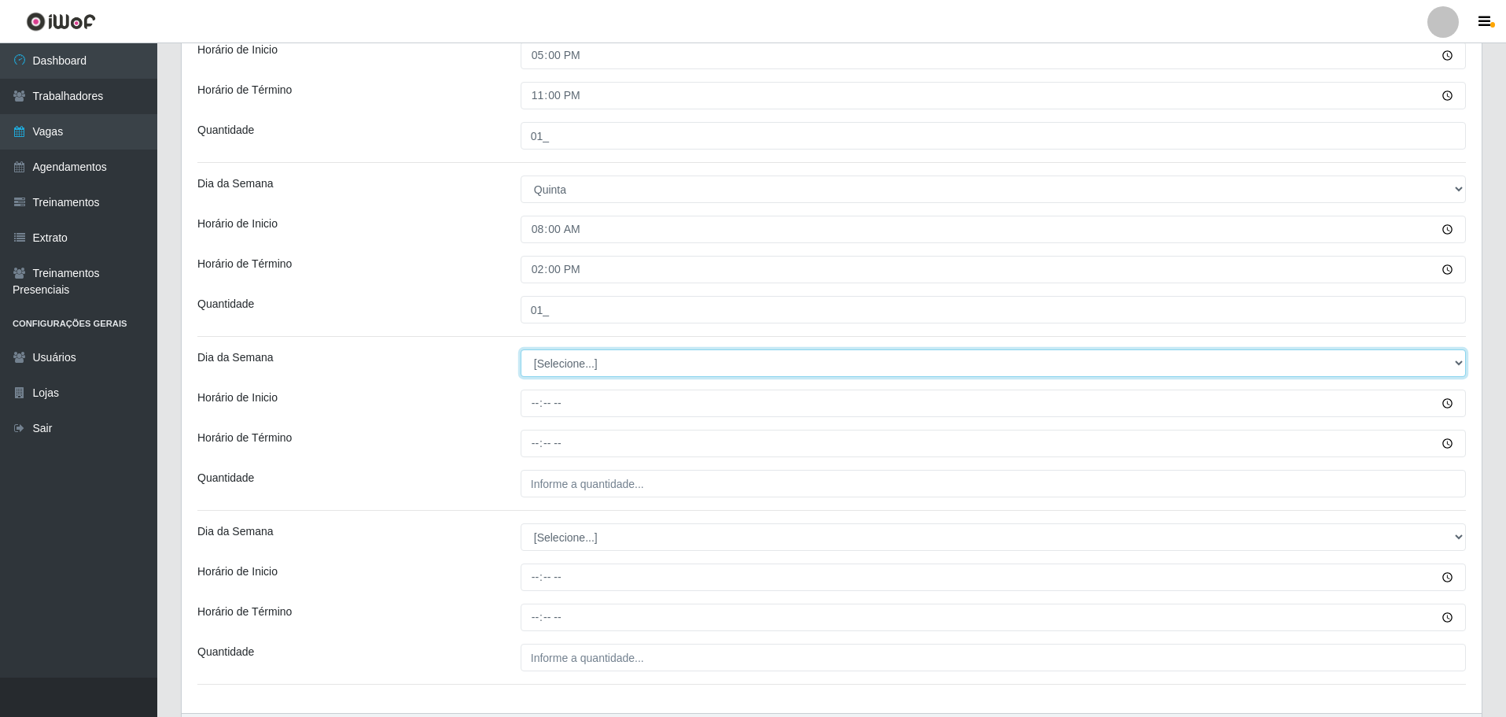
click at [562, 366] on select "[Selecione...] Segunda Terça Quarta Quinta Sexta Sábado Domingo" at bounding box center [993, 363] width 945 height 28
click at [521, 349] on select "[Selecione...] Segunda Terça Quarta Quinta Sexta Sábado Domingo" at bounding box center [993, 363] width 945 height 28
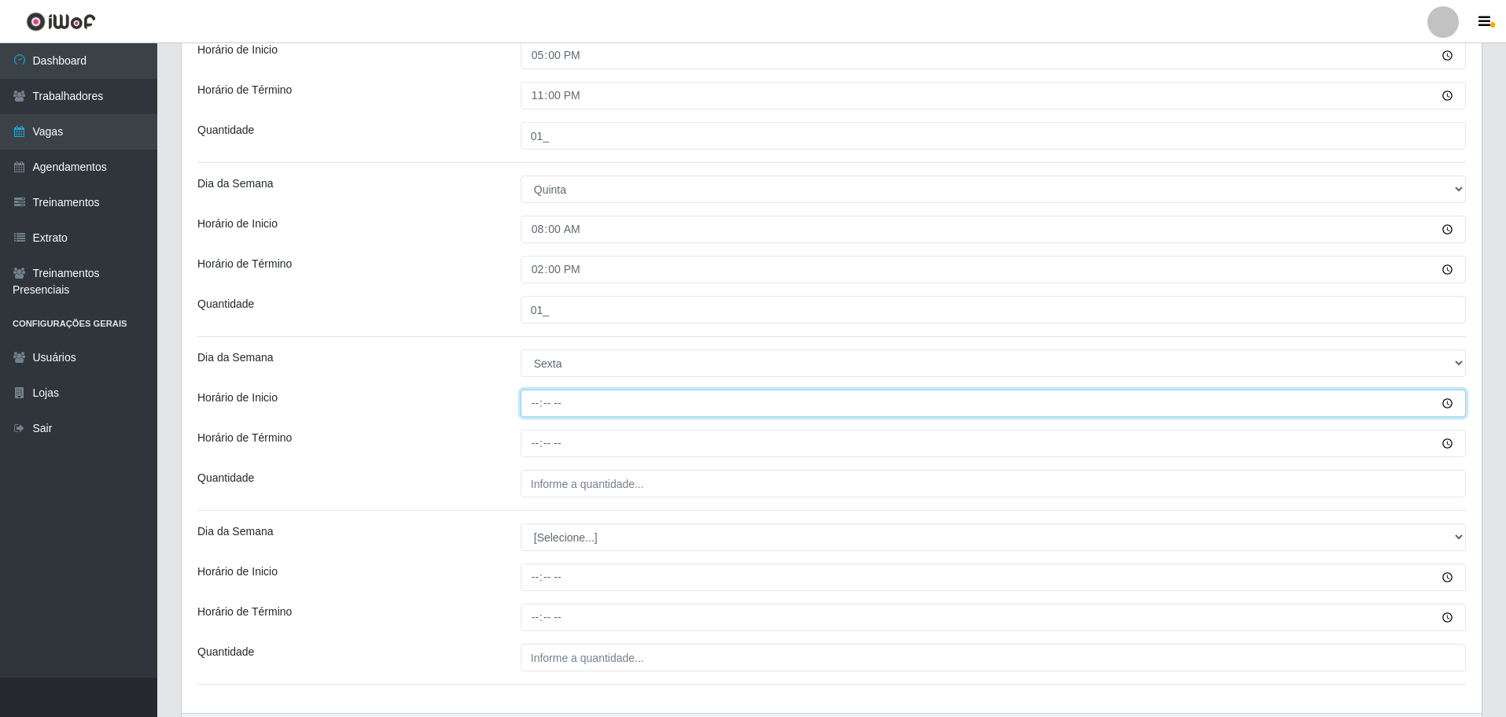
click at [529, 408] on input "Horário de Inicio" at bounding box center [993, 403] width 945 height 28
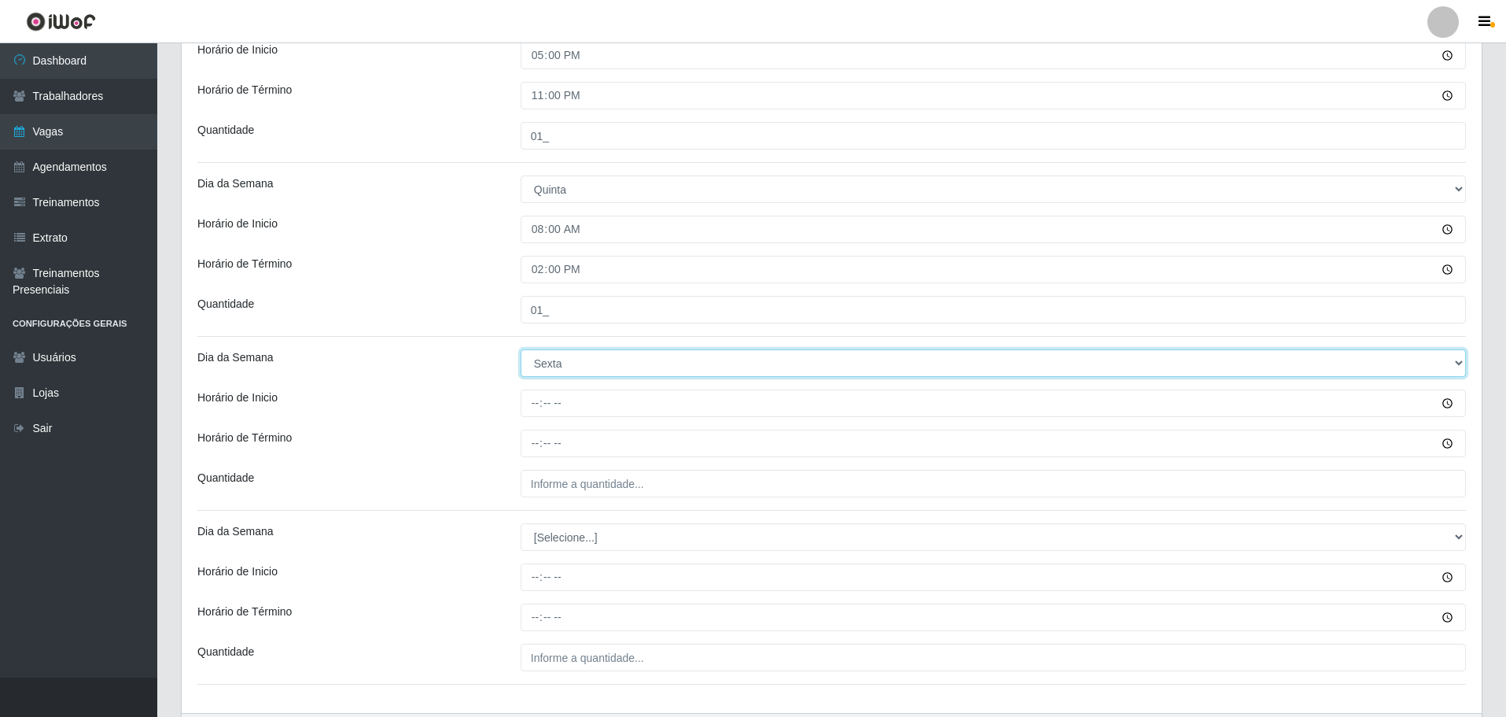
click at [554, 367] on select "[Selecione...] Segunda Terça Quarta Quinta Sexta Sábado Domingo" at bounding box center [993, 363] width 945 height 28
select select "6"
click at [521, 349] on select "[Selecione...] Segunda Terça Quarta Quinta Sexta Sábado Domingo" at bounding box center [993, 363] width 945 height 28
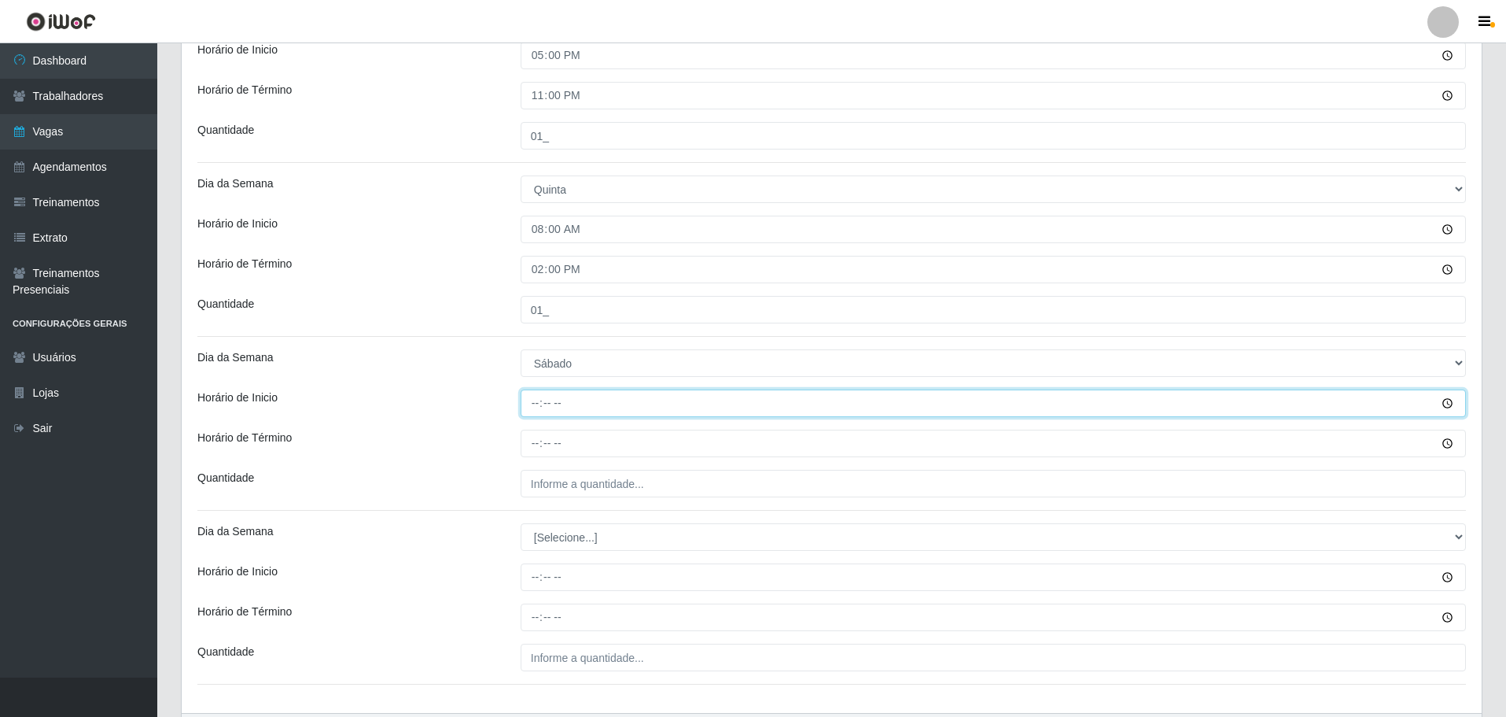
click at [532, 414] on input "Horário de Inicio" at bounding box center [993, 403] width 945 height 28
type input "17:00"
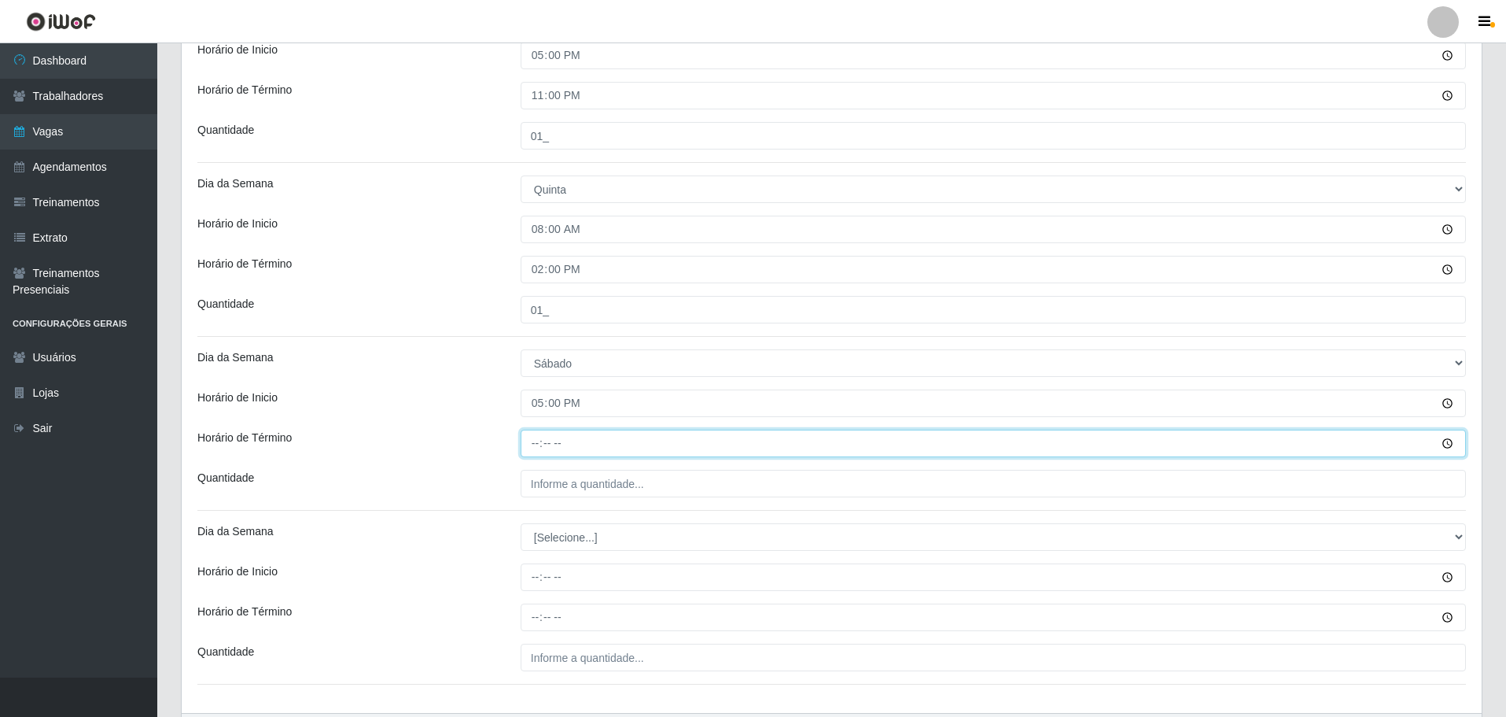
click at [539, 442] on input "Horário de Término" at bounding box center [993, 443] width 945 height 28
type input "23:00"
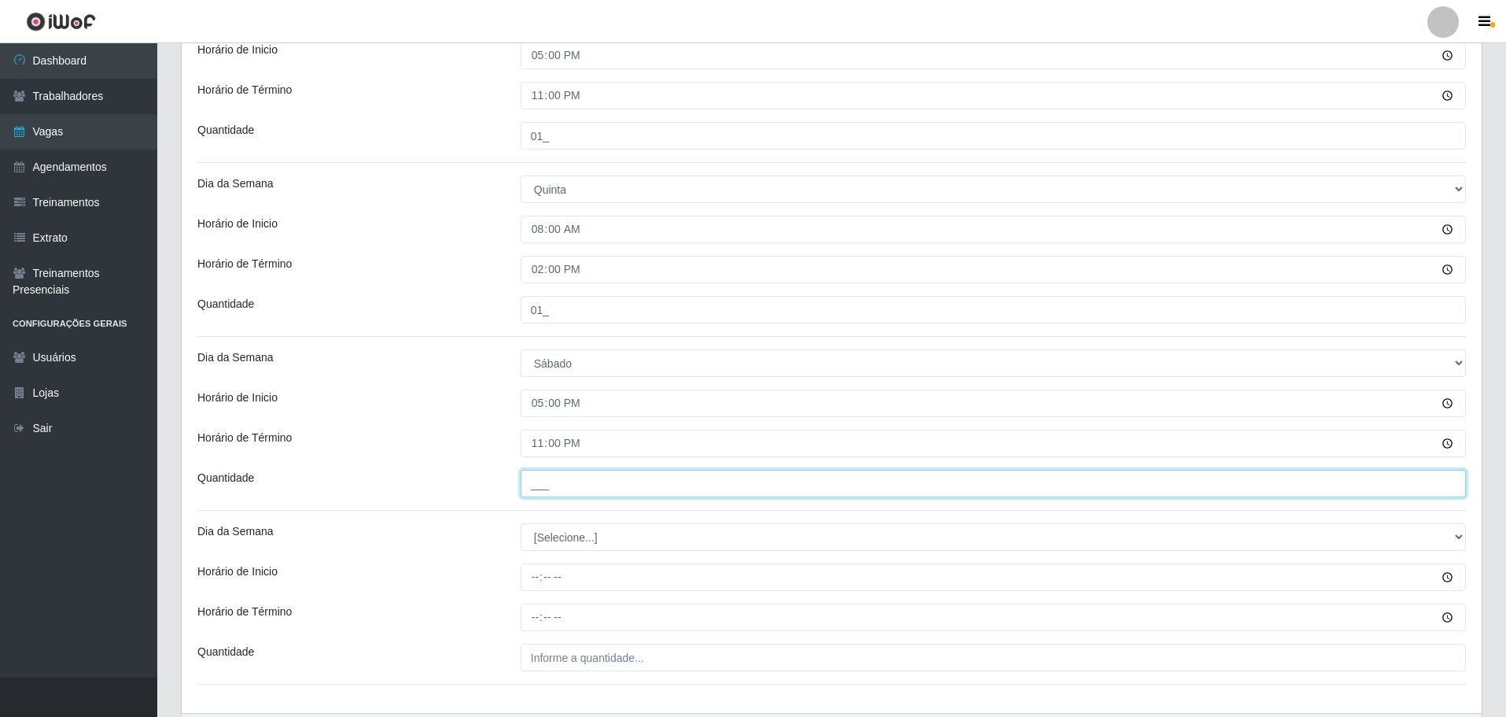
click at [552, 491] on input "___" at bounding box center [993, 484] width 945 height 28
type input "02_"
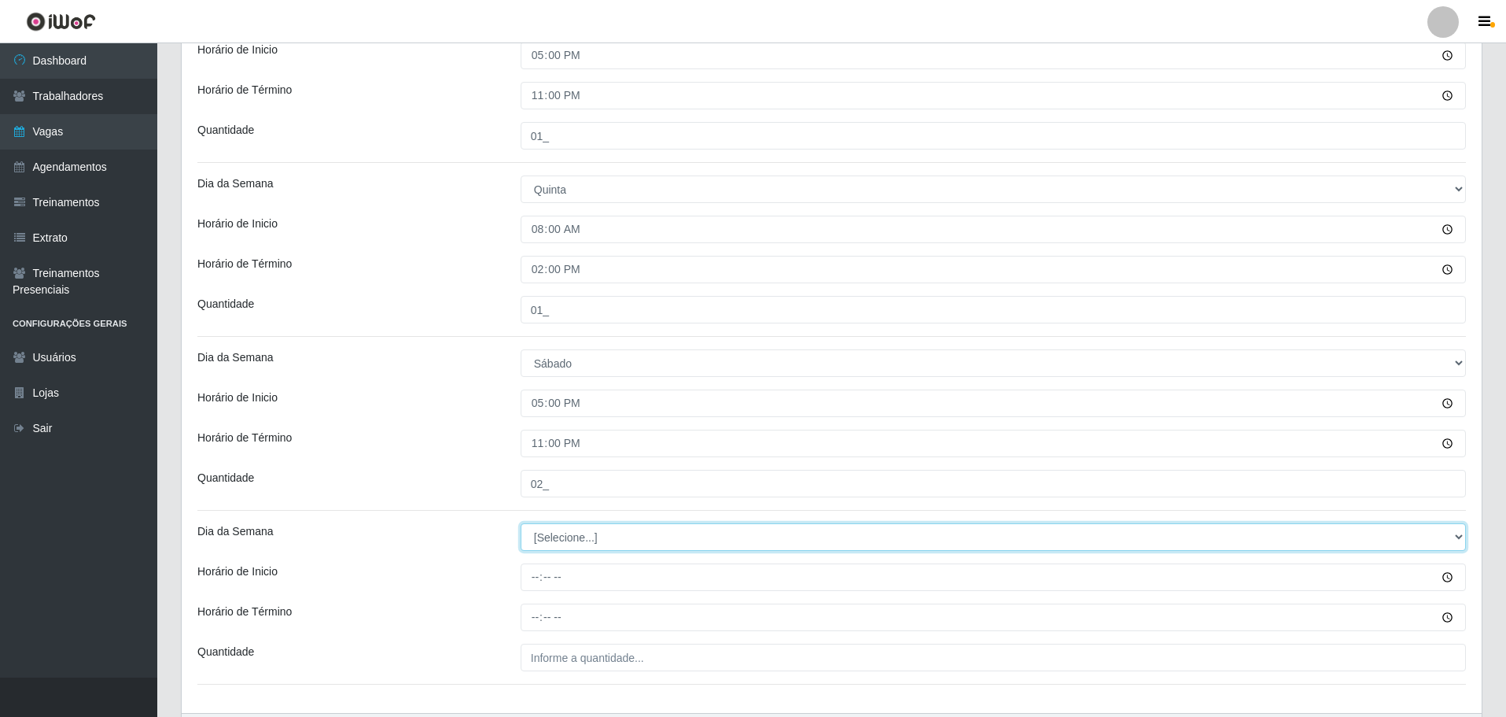
click at [568, 543] on select "[Selecione...] Segunda Terça Quarta Quinta Sexta Sábado Domingo" at bounding box center [993, 537] width 945 height 28
select select "6"
click at [521, 523] on select "[Selecione...] Segunda Terça Quarta Quinta Sexta Sábado Domingo" at bounding box center [993, 537] width 945 height 28
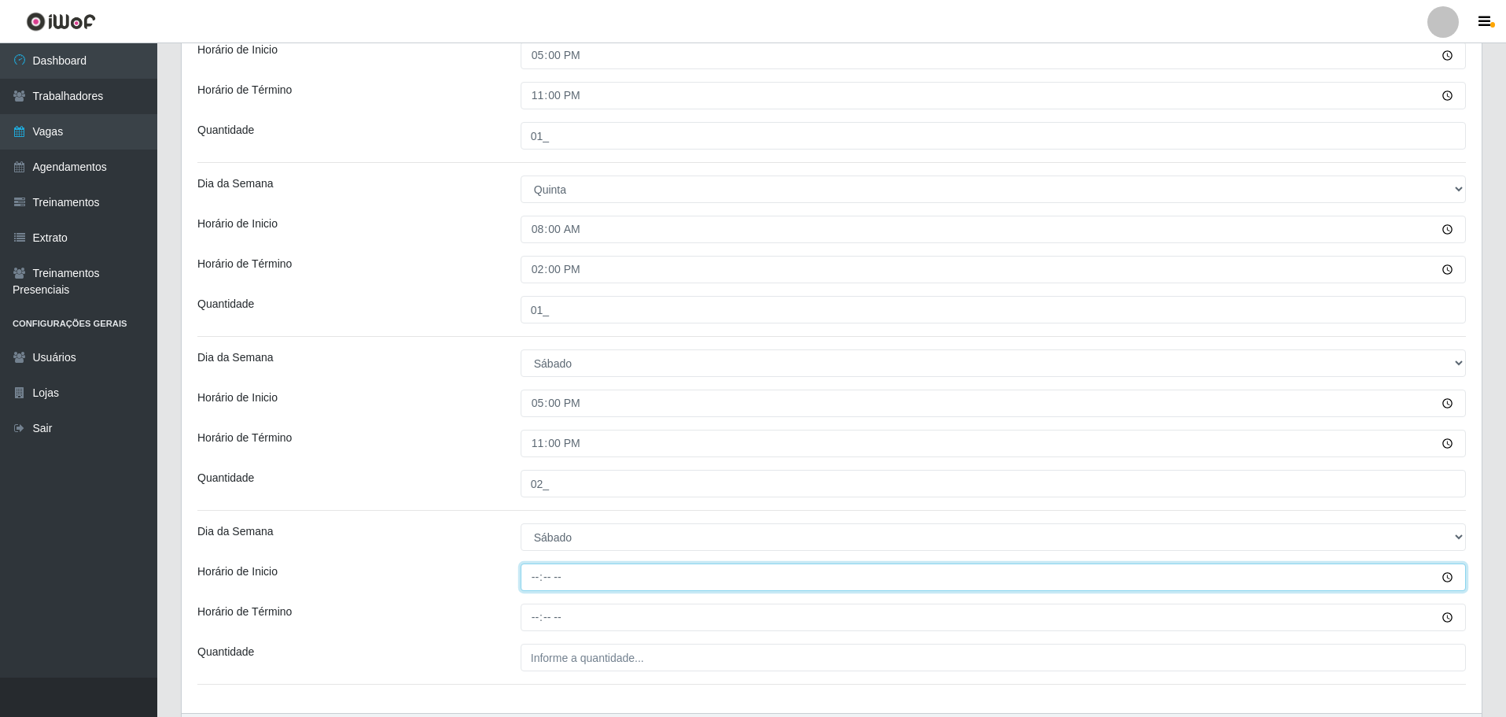
click at [536, 574] on input "Horário de Inicio" at bounding box center [993, 577] width 945 height 28
type input "08:00"
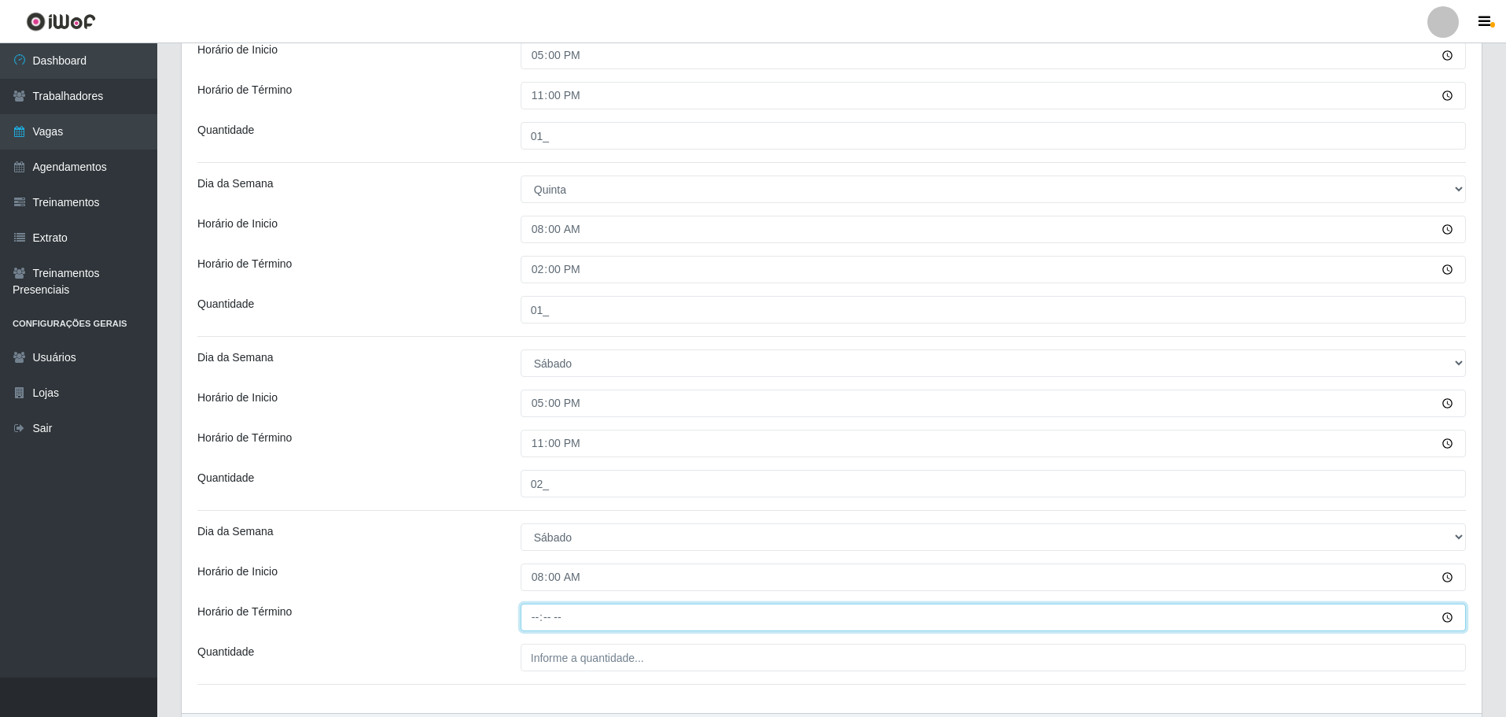
click at [534, 621] on input "Horário de Término" at bounding box center [993, 617] width 945 height 28
type input "14:00"
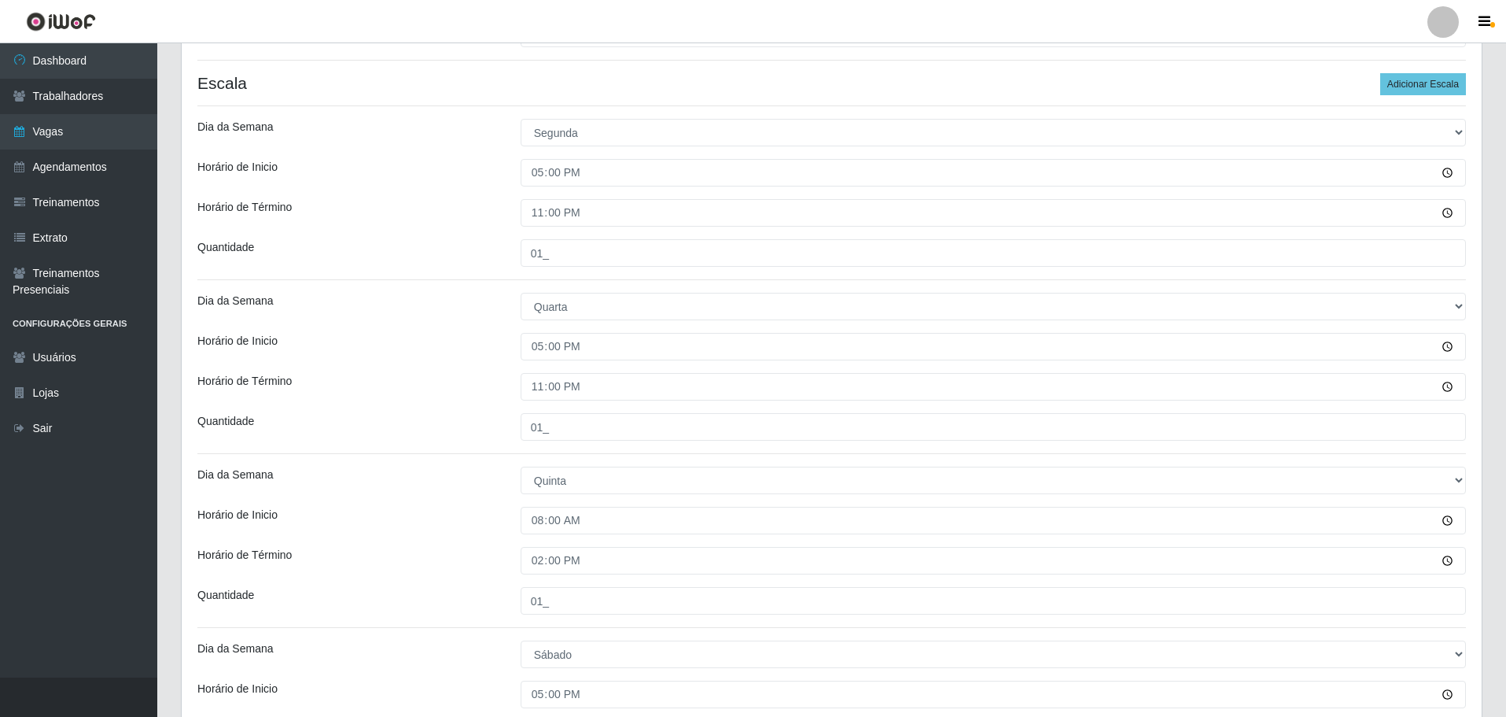
scroll to position [260, 0]
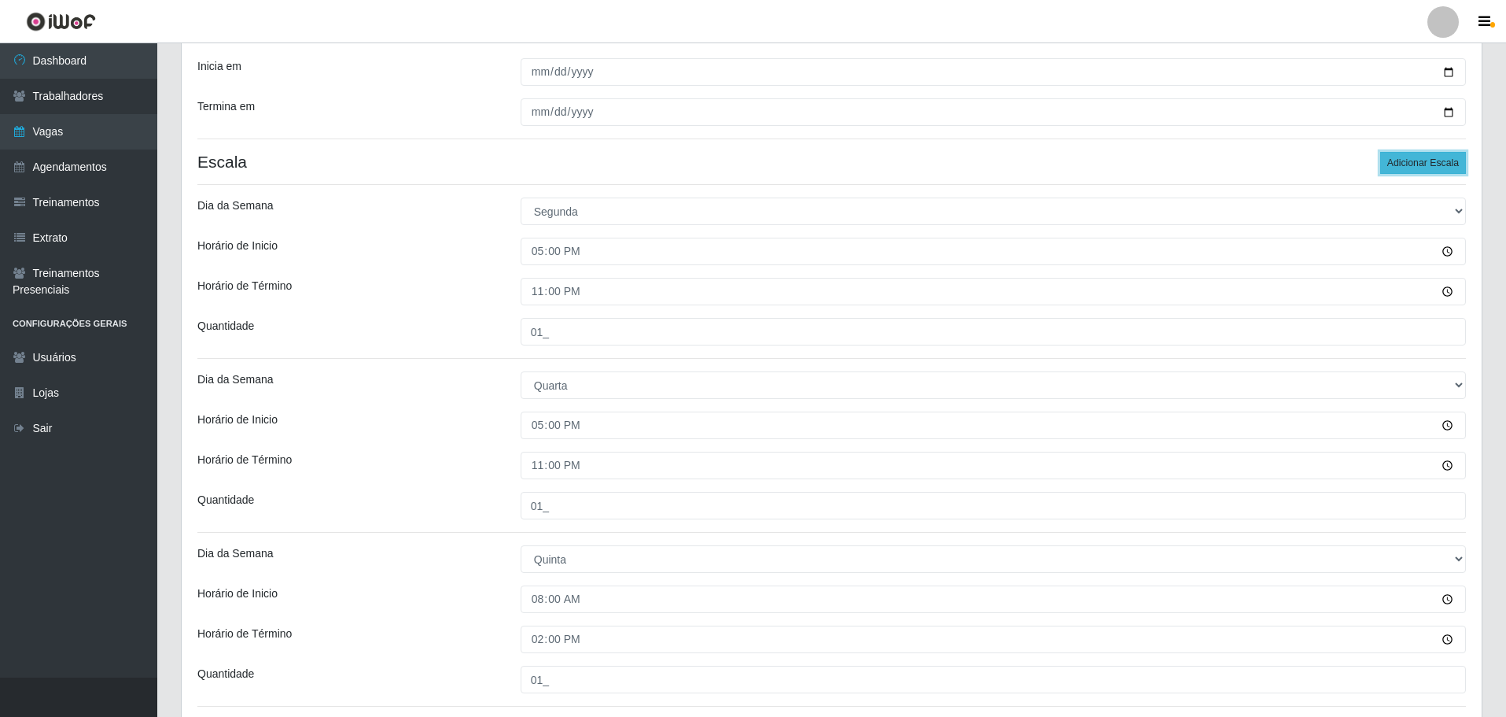
click at [986, 167] on button "Adicionar Escala" at bounding box center [1423, 163] width 86 height 22
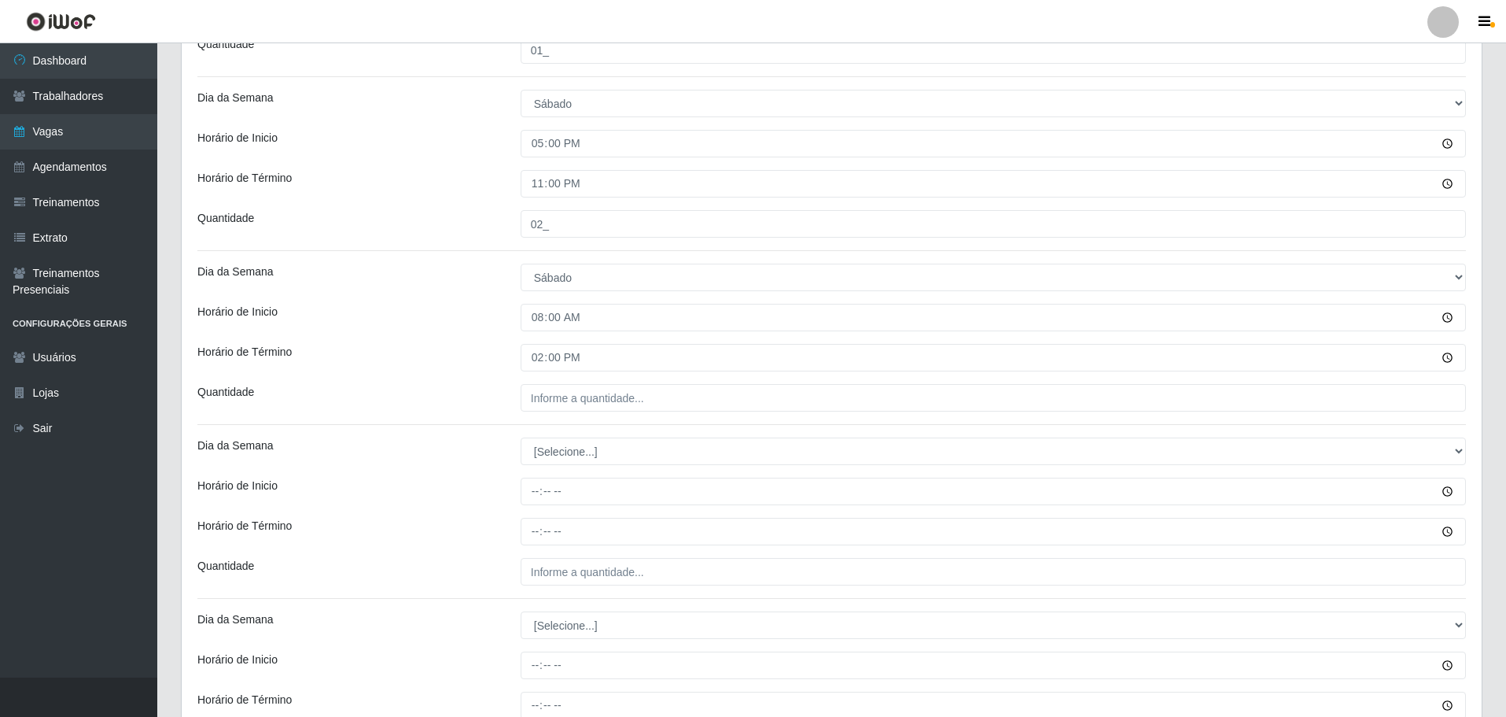
scroll to position [1046, 0]
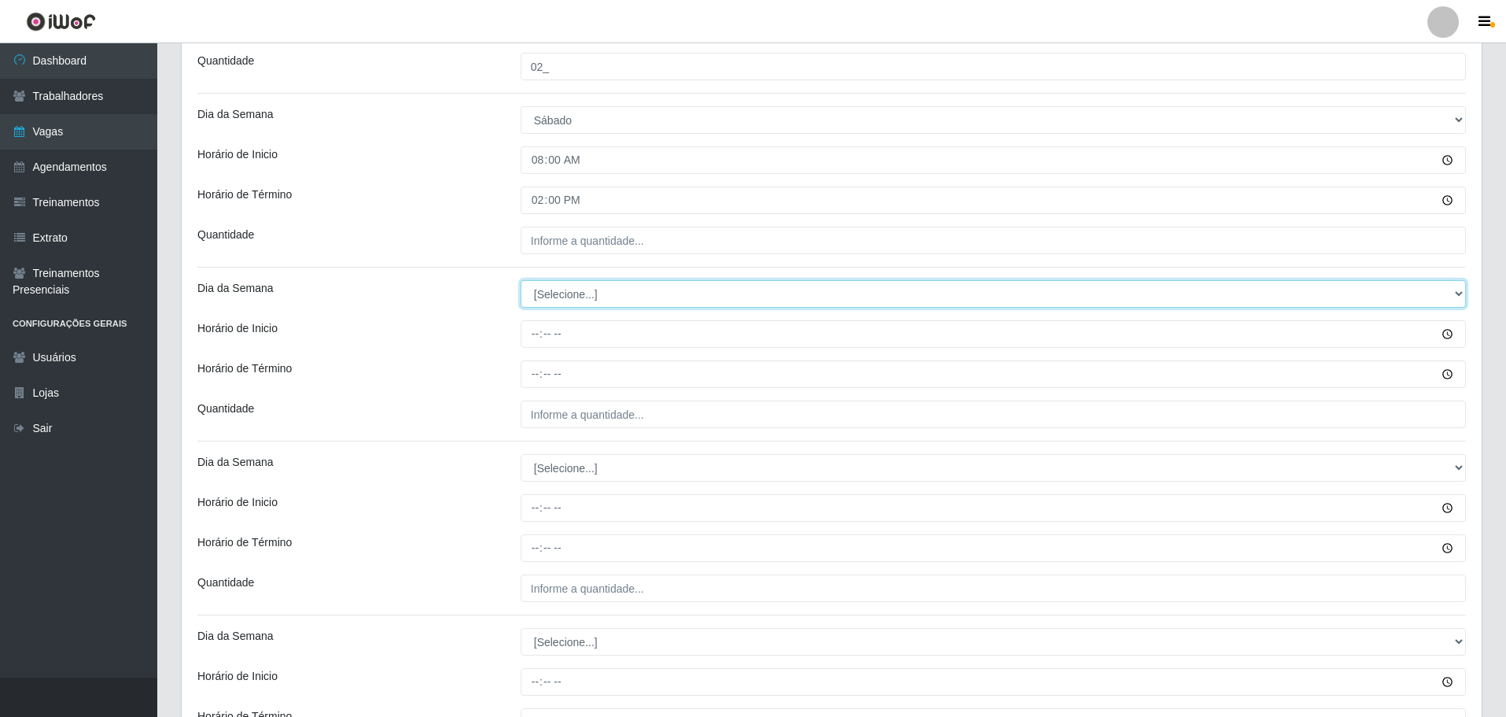
click at [550, 297] on select "[Selecione...] Segunda Terça Quarta Quinta Sexta Sábado Domingo" at bounding box center [993, 294] width 945 height 28
select select "6"
click at [521, 280] on select "[Selecione...] Segunda Terça Quarta Quinta Sexta Sábado Domingo" at bounding box center [993, 294] width 945 height 28
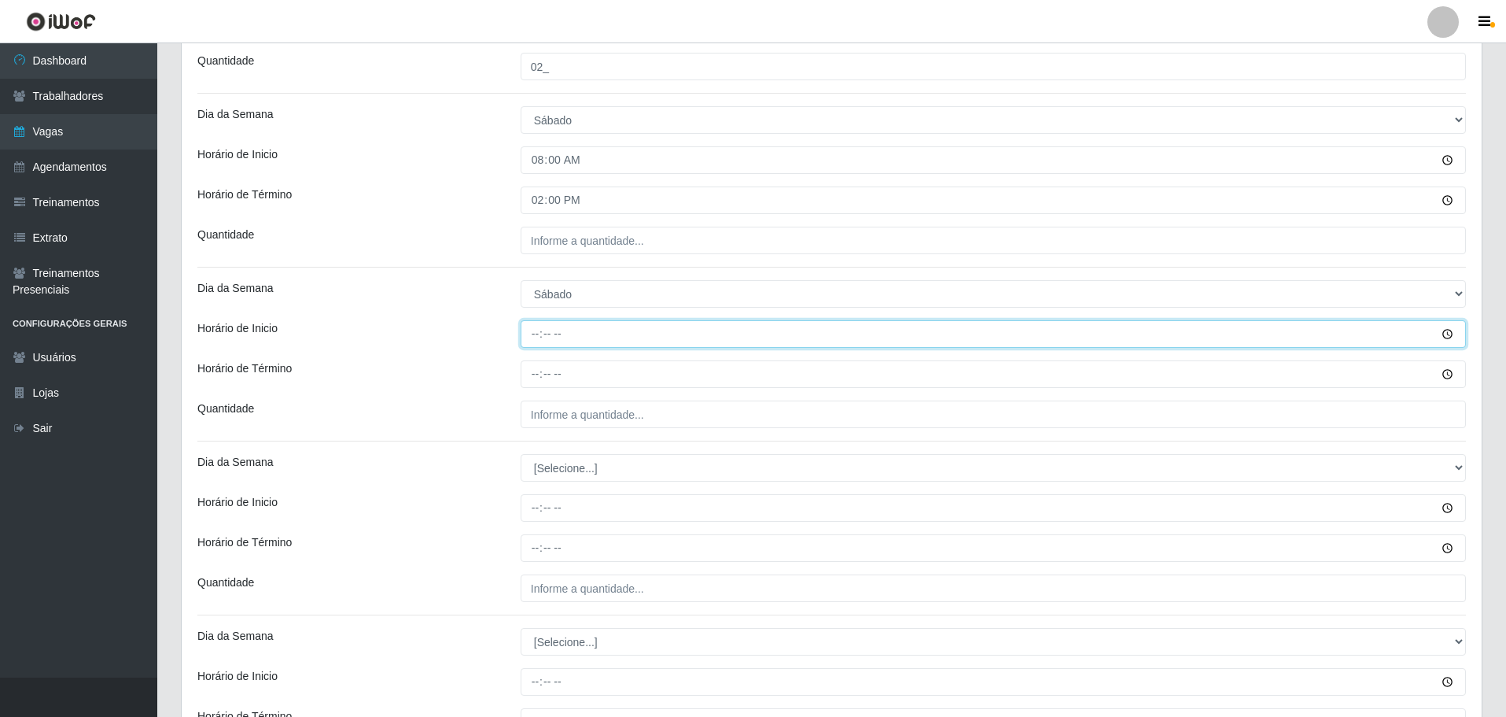
click at [528, 337] on input "Horário de Inicio" at bounding box center [993, 334] width 945 height 28
type input "09:00"
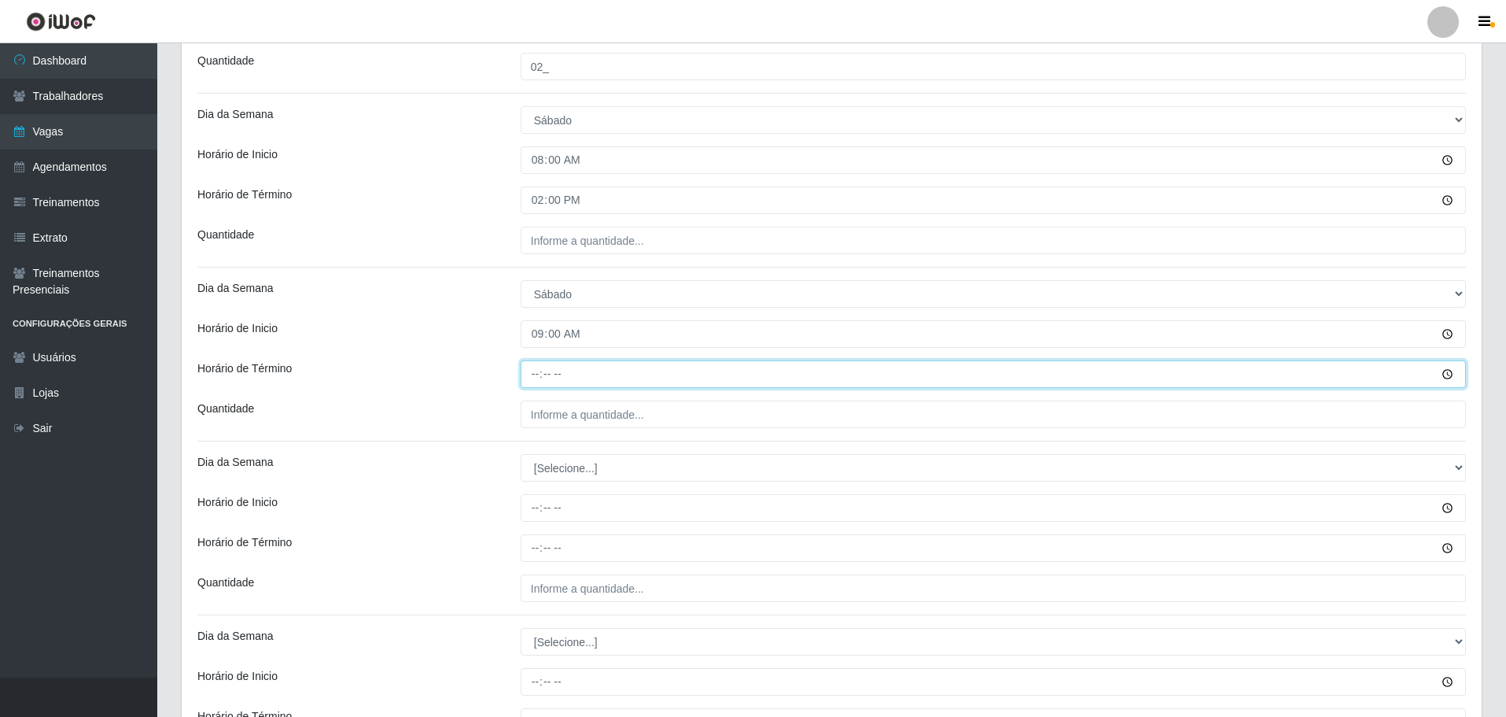
click at [536, 374] on input "Horário de Término" at bounding box center [993, 374] width 945 height 28
type input "15:00"
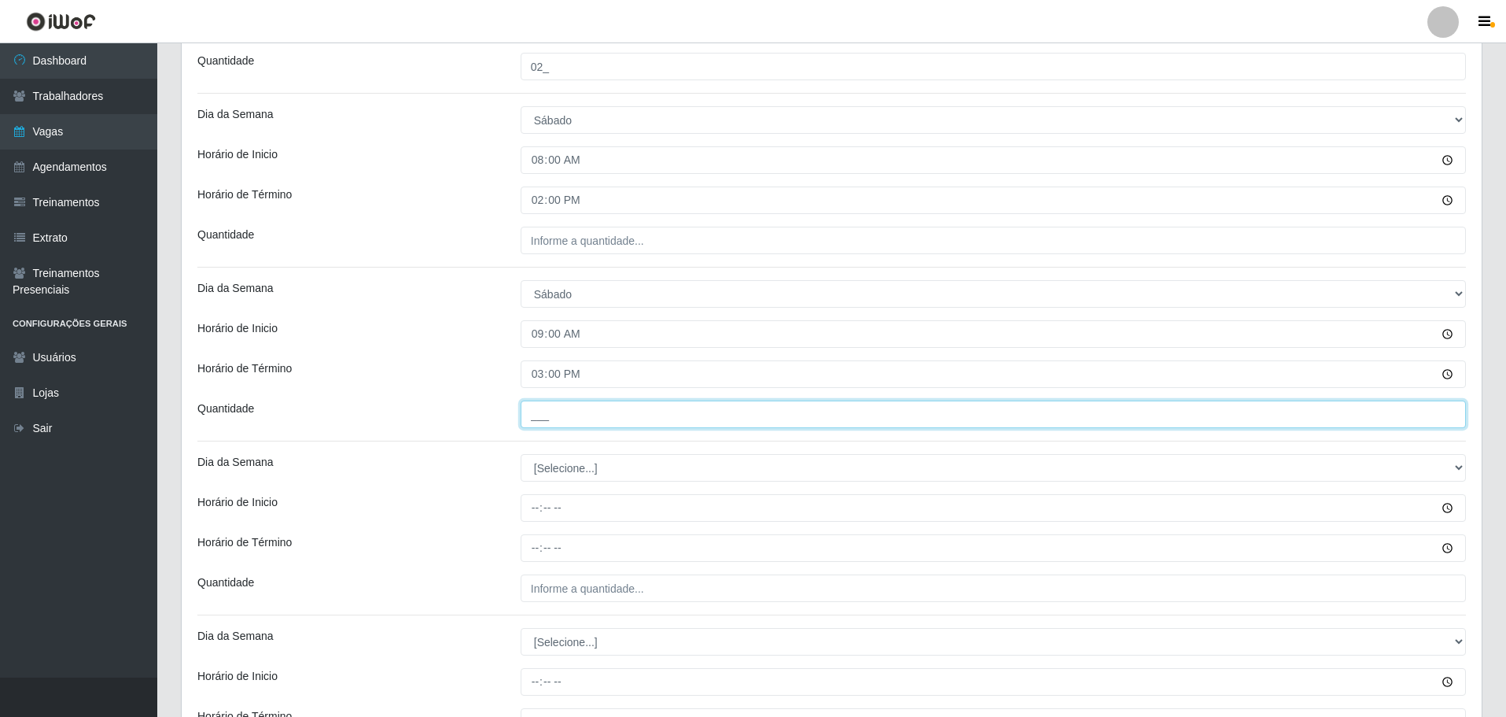
click at [536, 414] on input "___" at bounding box center [993, 414] width 945 height 28
type input "01_"
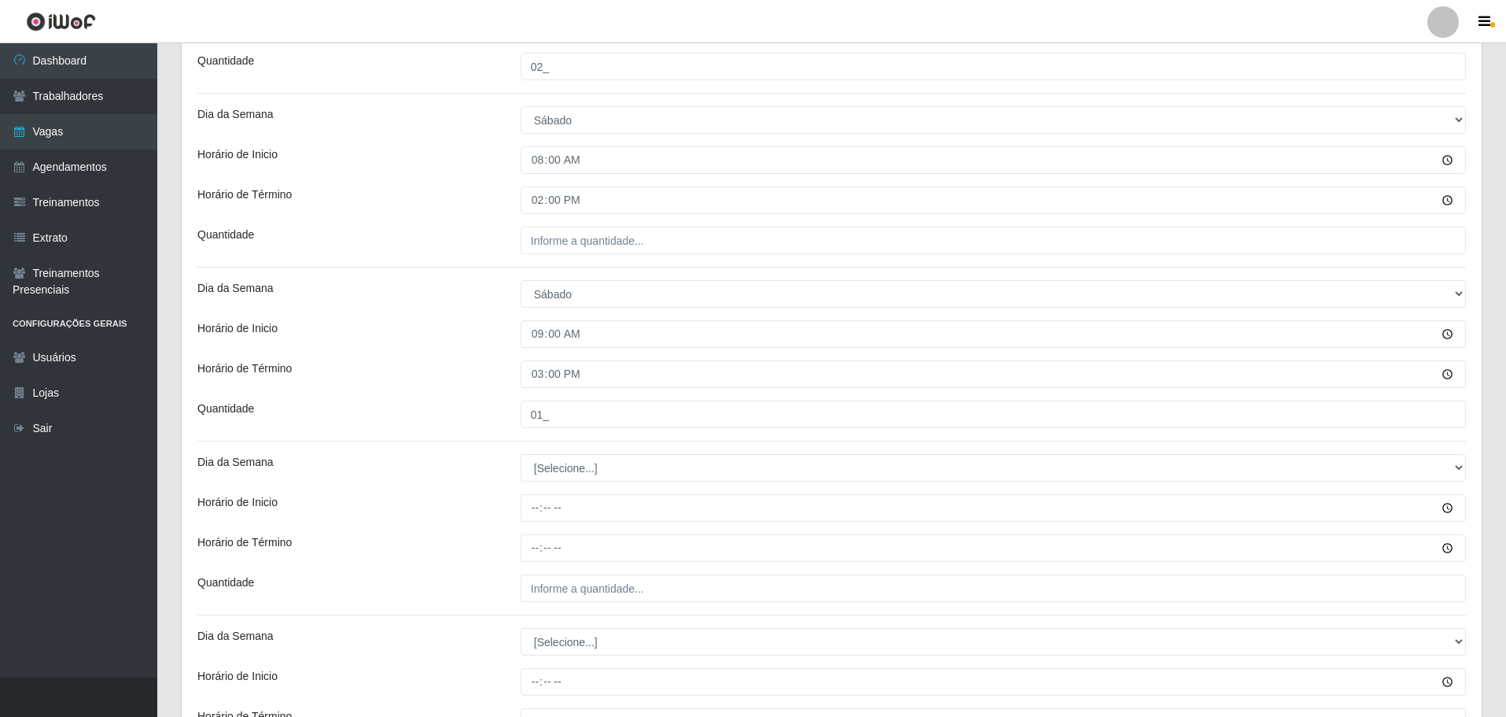
click at [577, 466] on select "[Selecione...] Segunda Terça Quarta Quinta Sexta Sábado Domingo" at bounding box center [993, 468] width 945 height 28
select select "0"
click at [521, 454] on select "[Selecione...] Segunda Terça Quarta Quinta Sexta Sábado Domingo" at bounding box center [993, 468] width 945 height 28
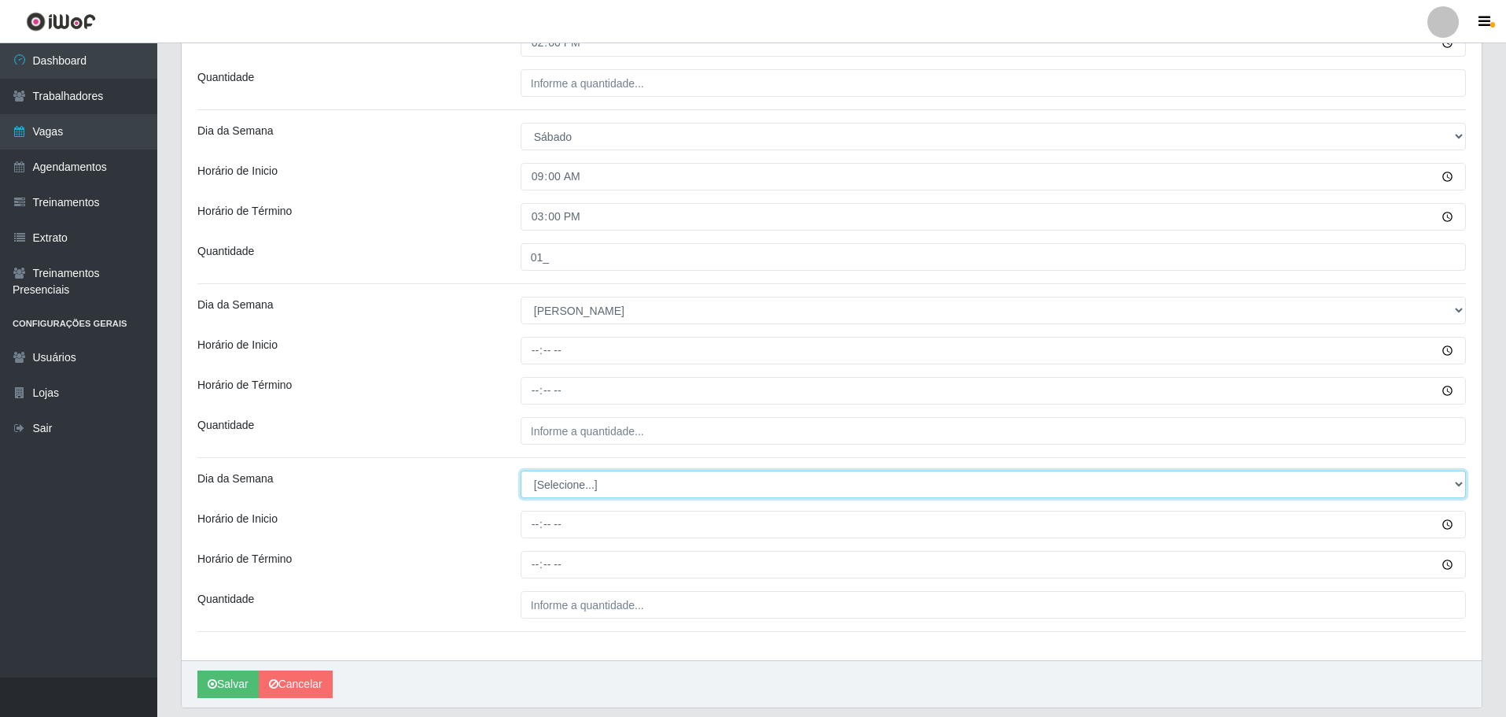
click at [558, 488] on select "[Selecione...] Segunda Terça Quarta Quinta Sexta Sábado Domingo" at bounding box center [993, 484] width 945 height 28
select select "0"
click at [521, 470] on select "[Selecione...] Segunda Terça Quarta Quinta Sexta Sábado Domingo" at bounding box center [993, 484] width 945 height 28
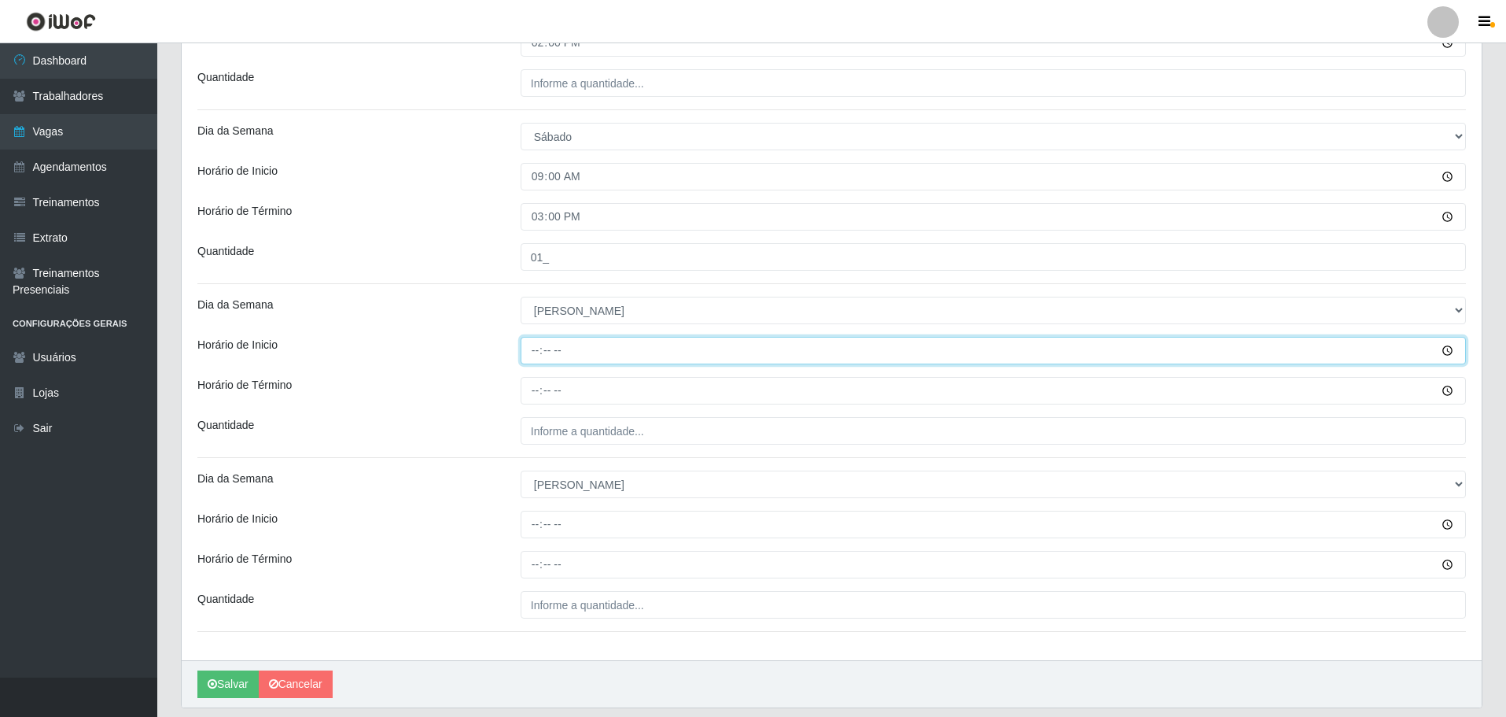
click at [536, 359] on input "Horário de Inicio" at bounding box center [993, 351] width 945 height 28
type input "07:00"
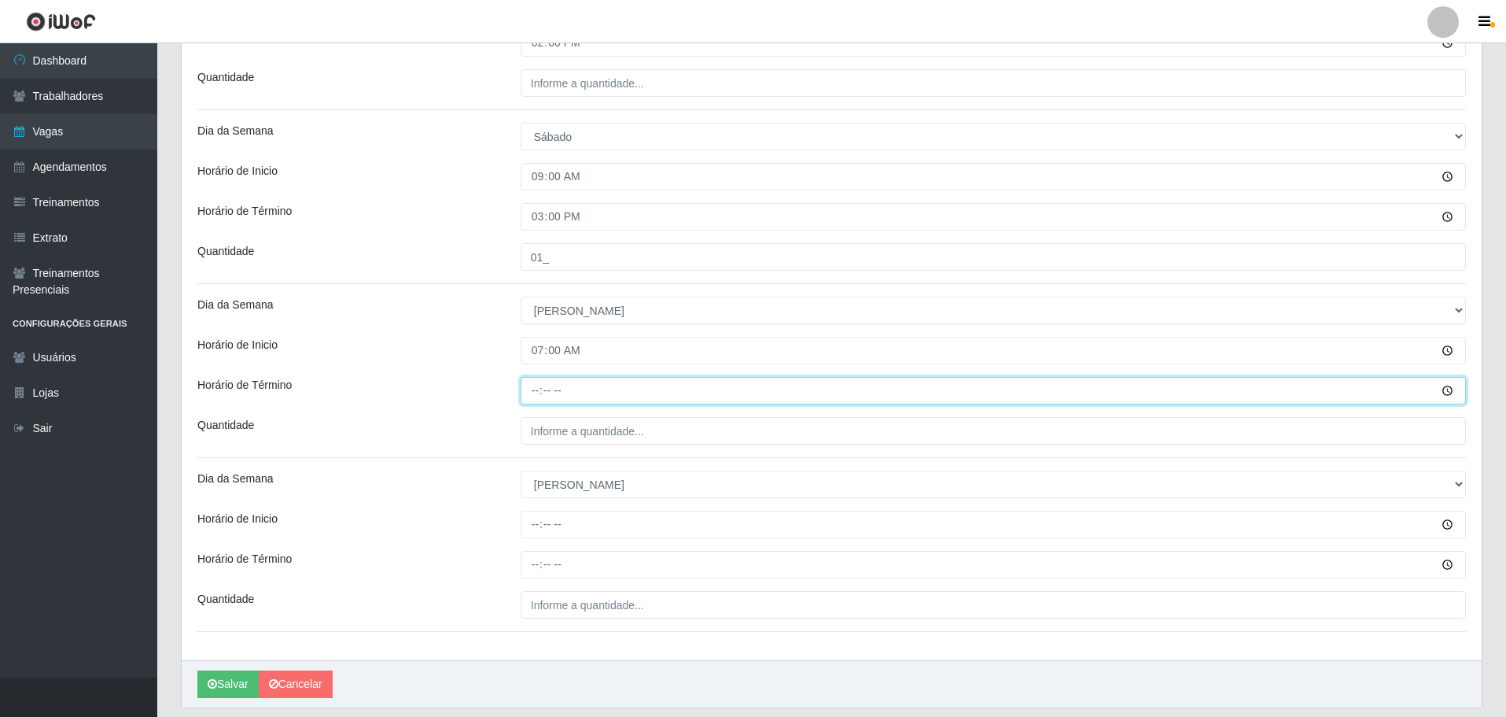
click at [533, 392] on input "Horário de Término" at bounding box center [993, 391] width 945 height 28
type input "13:00"
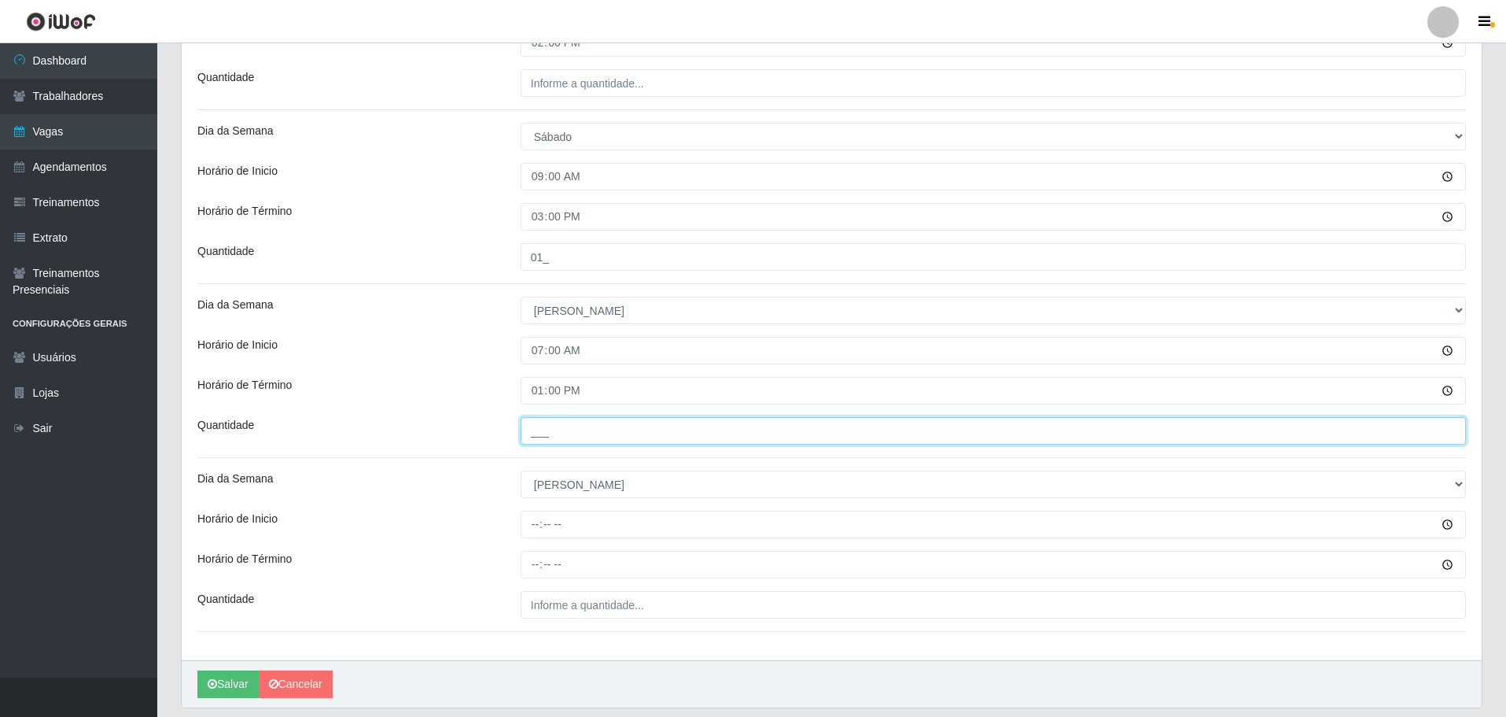
click at [543, 439] on input "___" at bounding box center [993, 431] width 945 height 28
type input "04_"
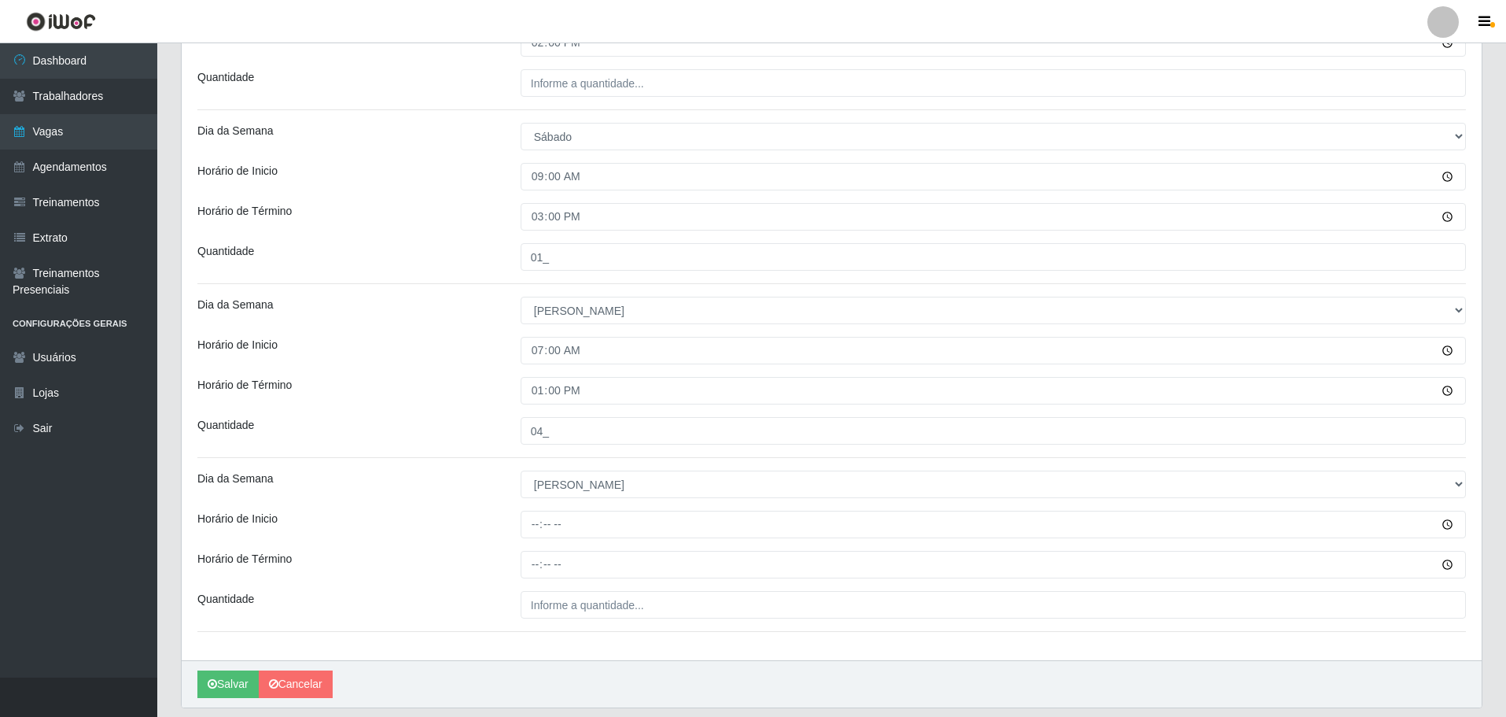
click at [427, 402] on div "Horário de Término" at bounding box center [347, 391] width 323 height 28
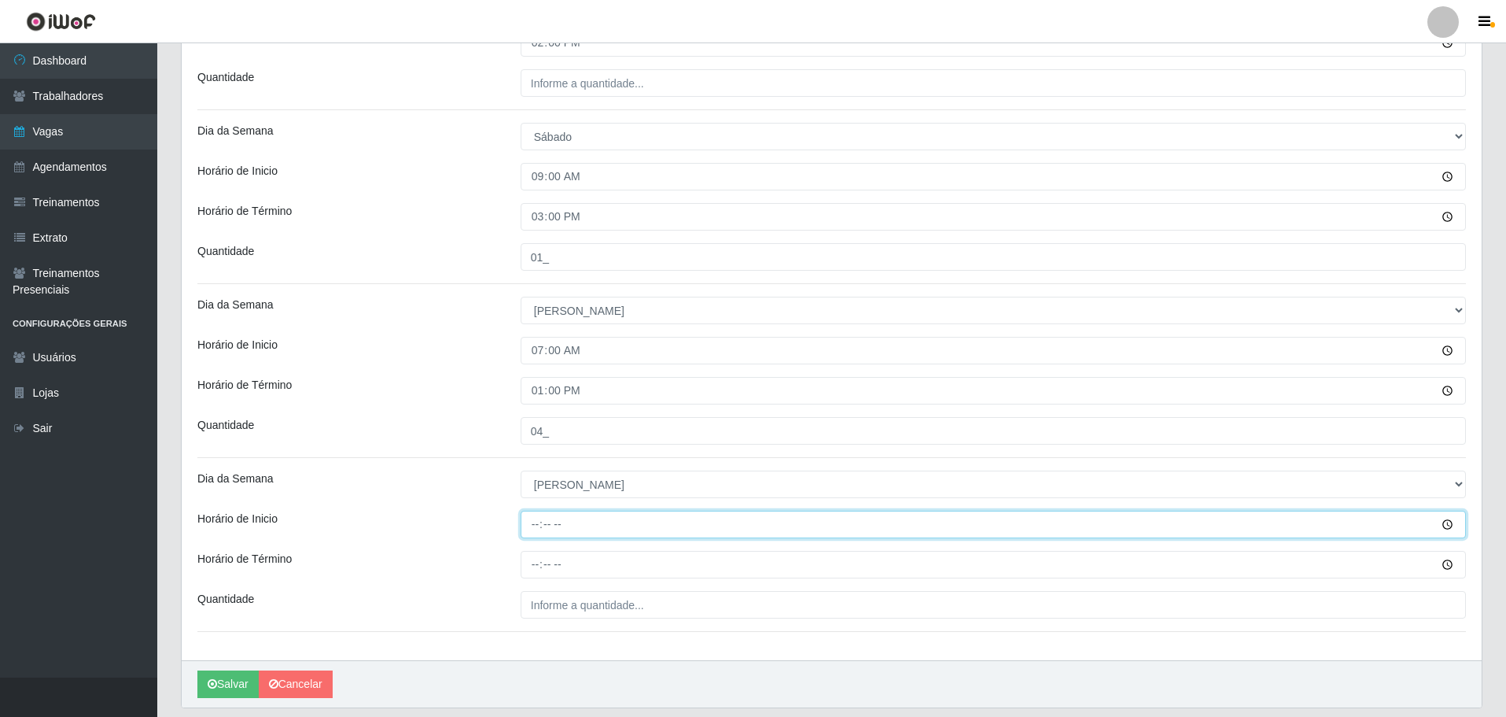
click at [536, 522] on input "Horário de Inicio" at bounding box center [993, 524] width 945 height 28
type input "16:00"
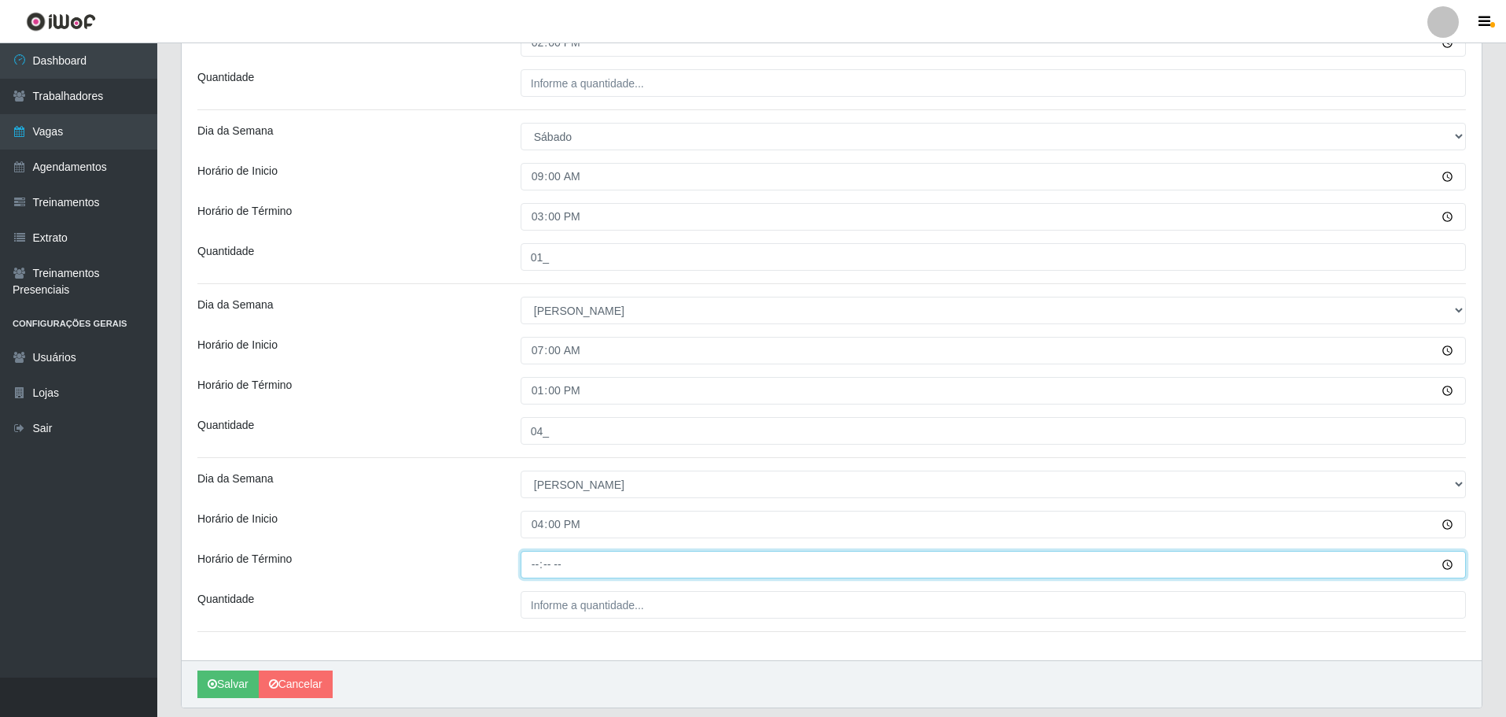
click at [538, 554] on input "Horário de Término" at bounding box center [993, 565] width 945 height 28
type input "22:00"
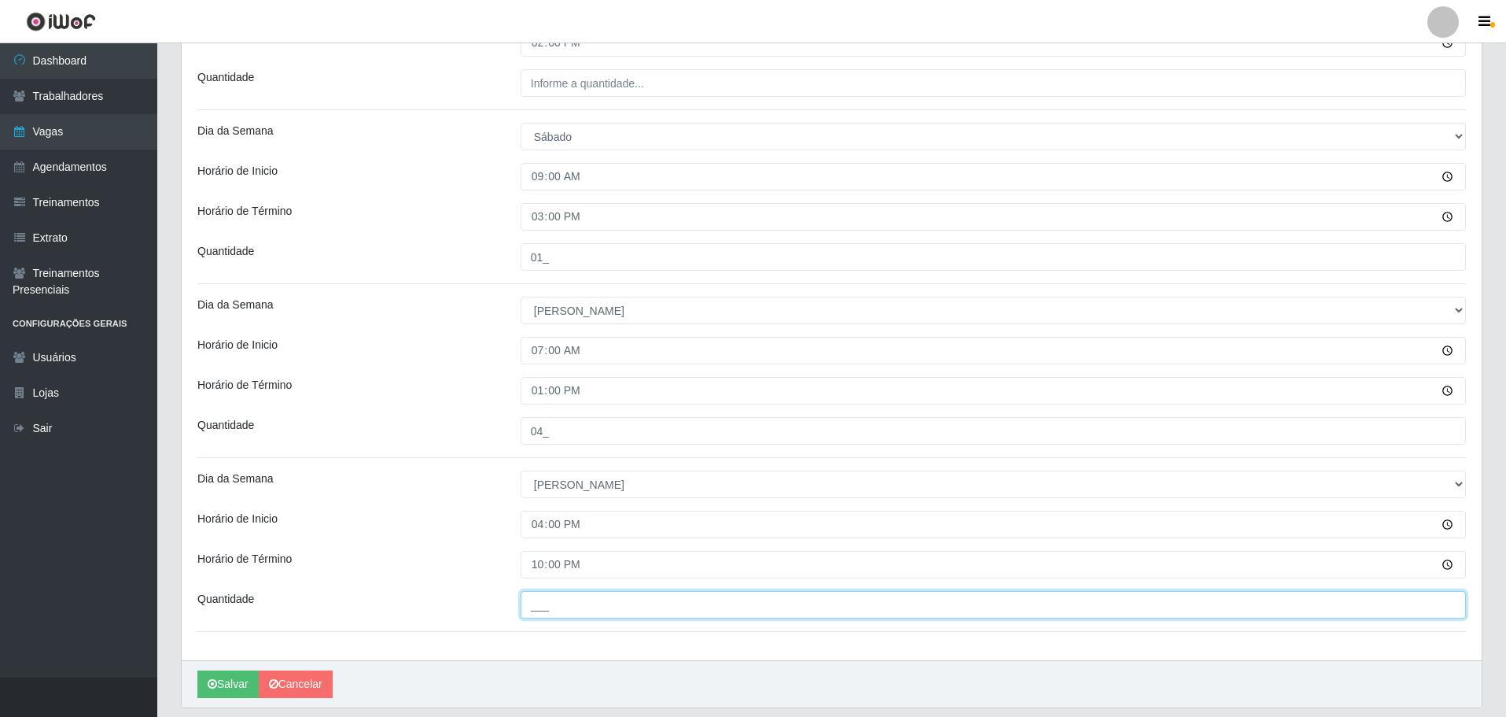
click at [564, 605] on input "___" at bounding box center [993, 605] width 945 height 28
type input "04_"
click at [444, 529] on div "Horário de Inicio" at bounding box center [347, 524] width 323 height 28
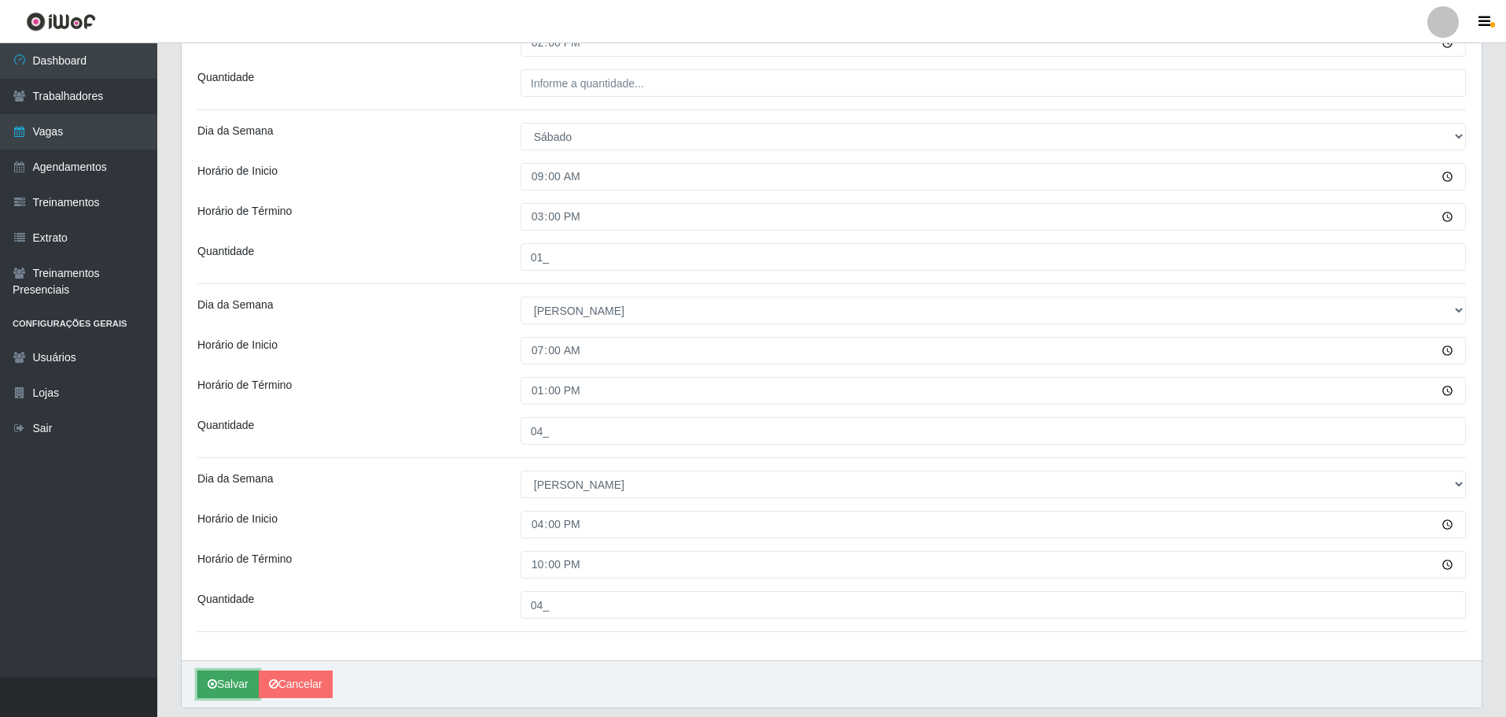
click at [225, 681] on button "Salvar" at bounding box center [227, 684] width 61 height 28
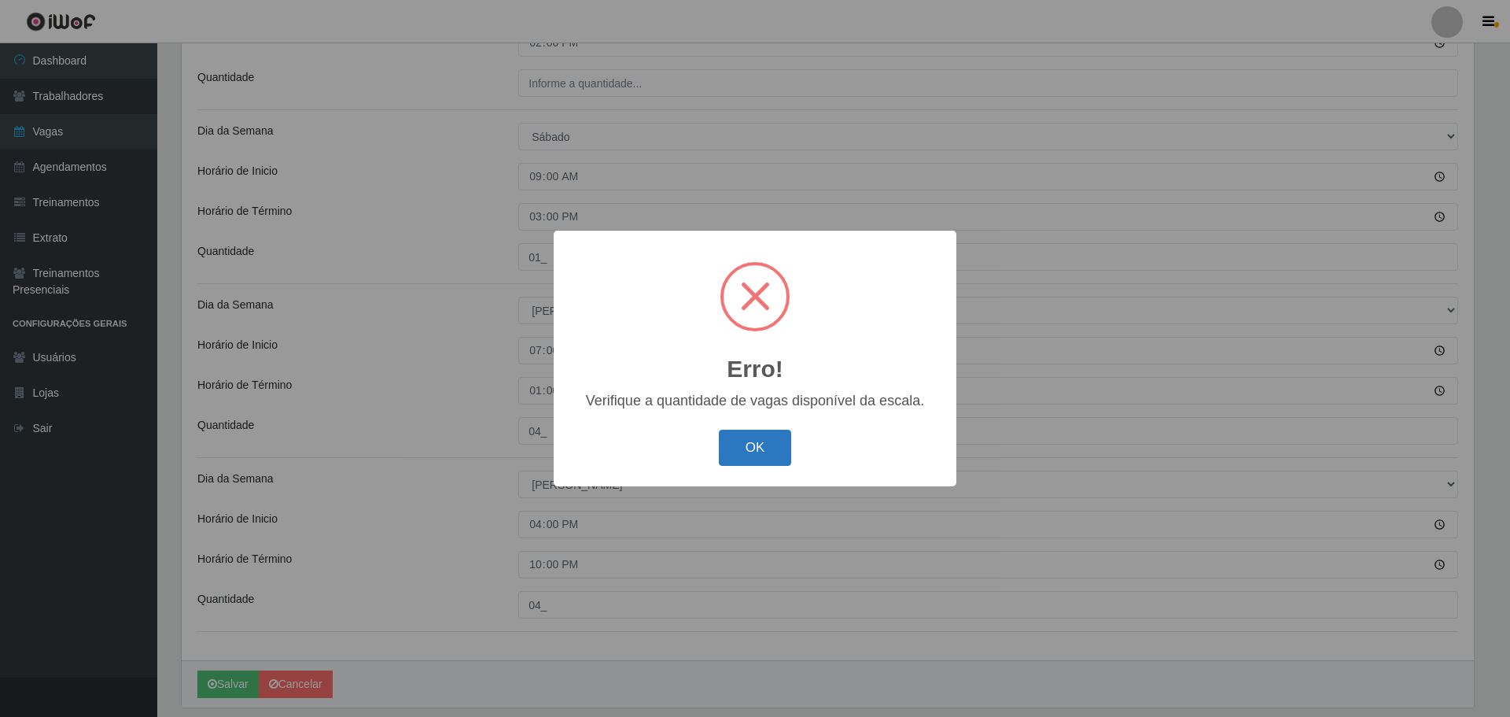
click at [761, 439] on button "OK" at bounding box center [755, 447] width 73 height 37
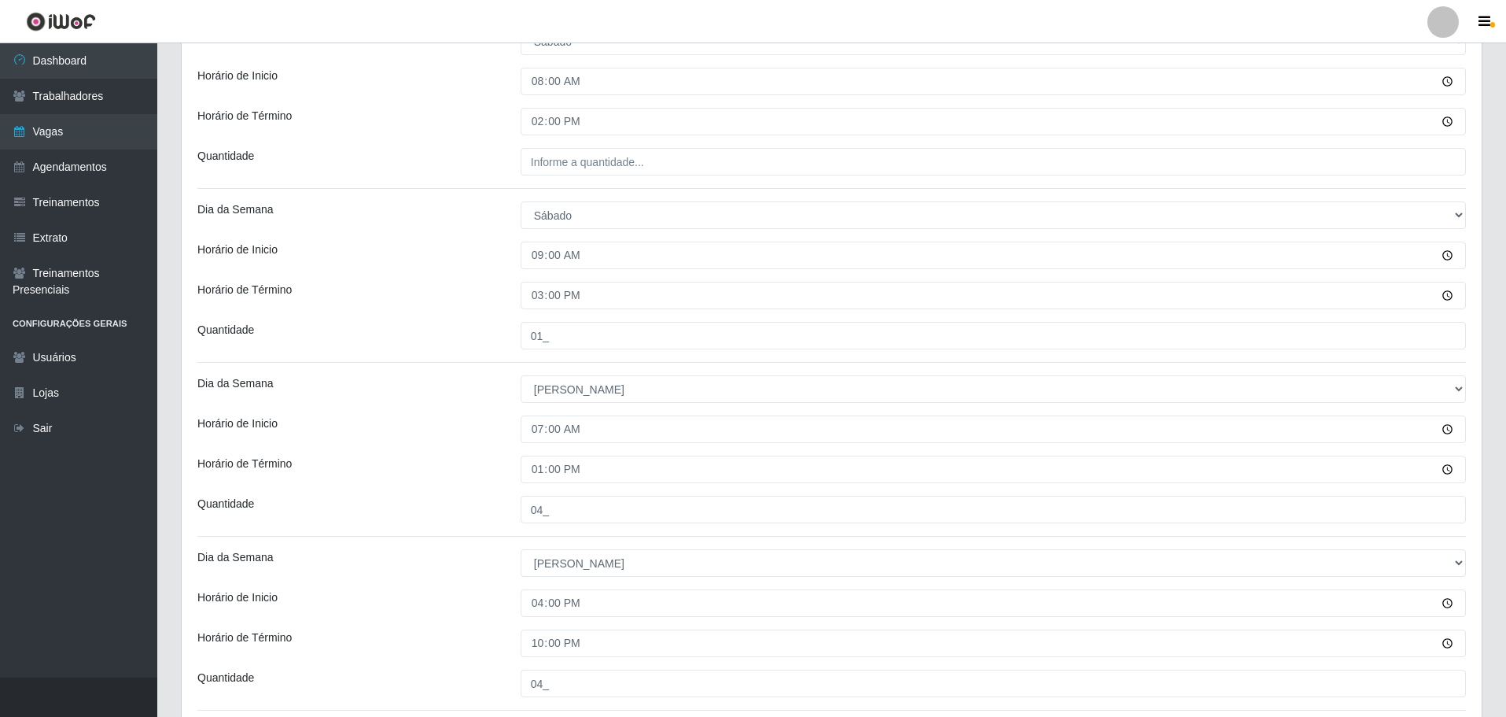
scroll to position [967, 0]
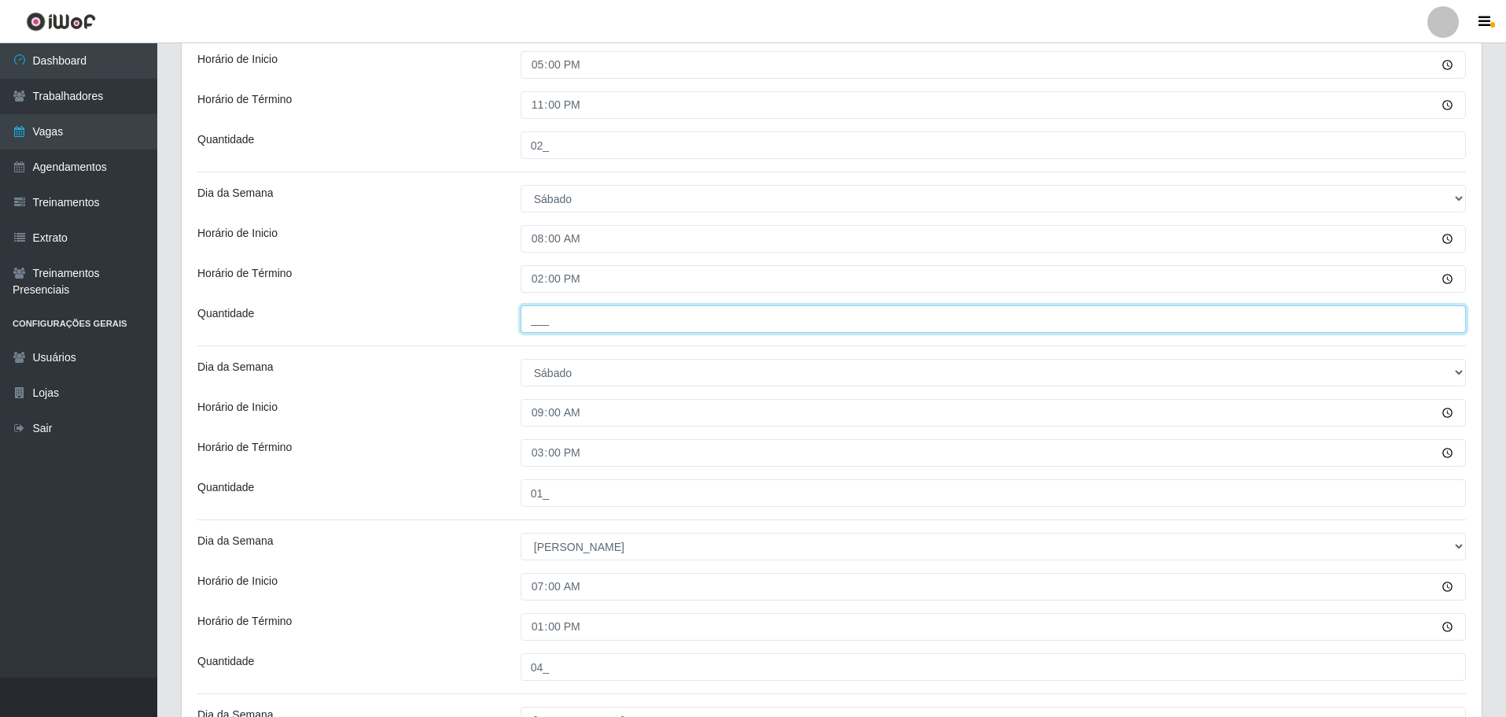
click at [547, 326] on input "___" at bounding box center [993, 319] width 945 height 28
type input "01_"
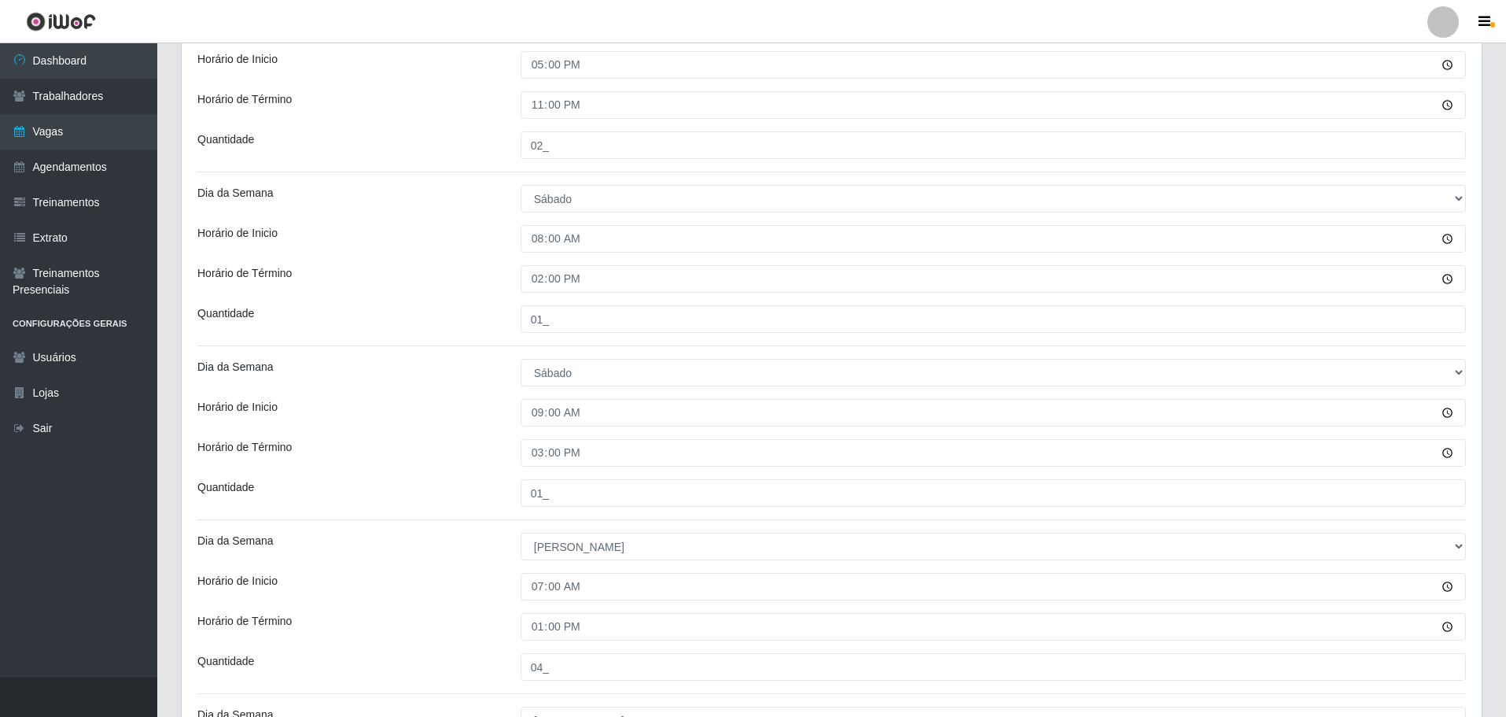
click at [421, 270] on div "Horário de Término" at bounding box center [347, 279] width 323 height 28
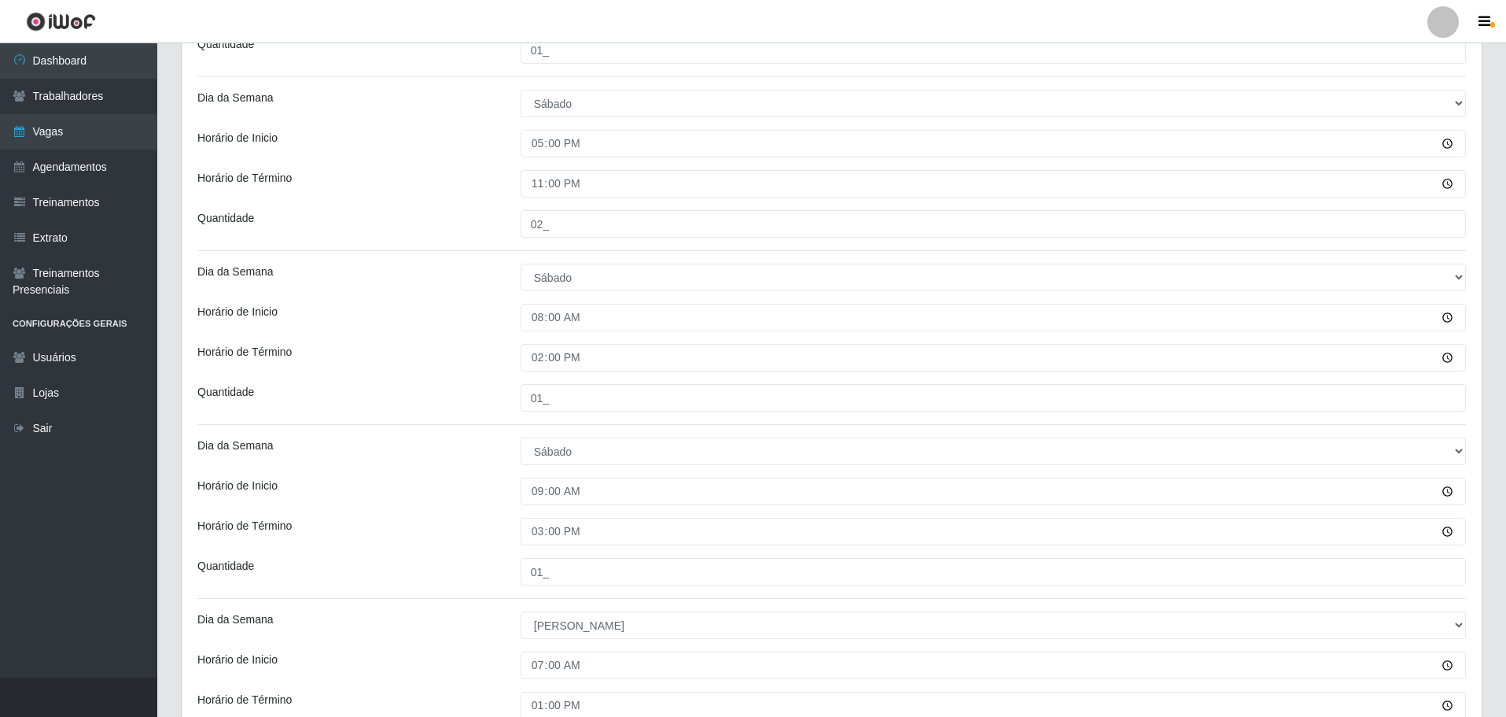
scroll to position [1253, 0]
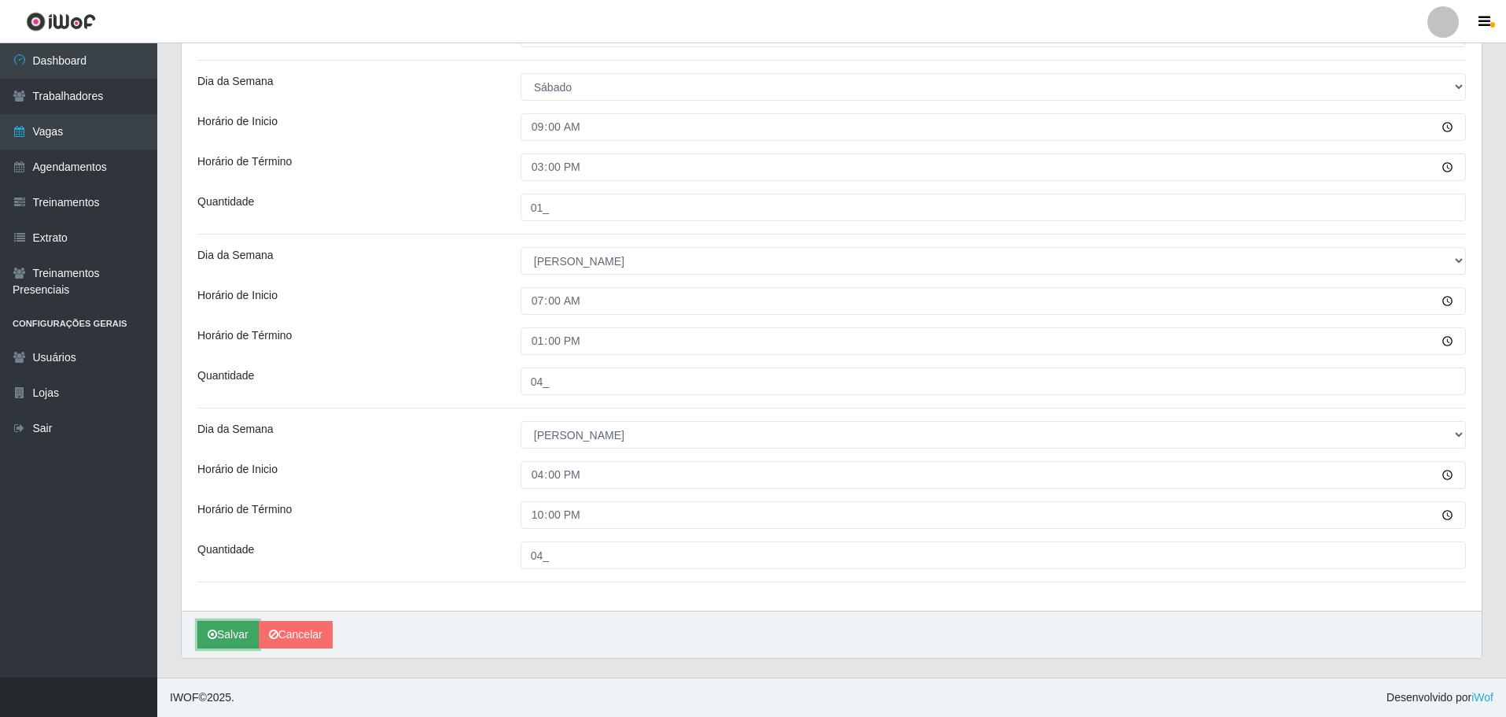
click at [222, 631] on button "Salvar" at bounding box center [227, 635] width 61 height 28
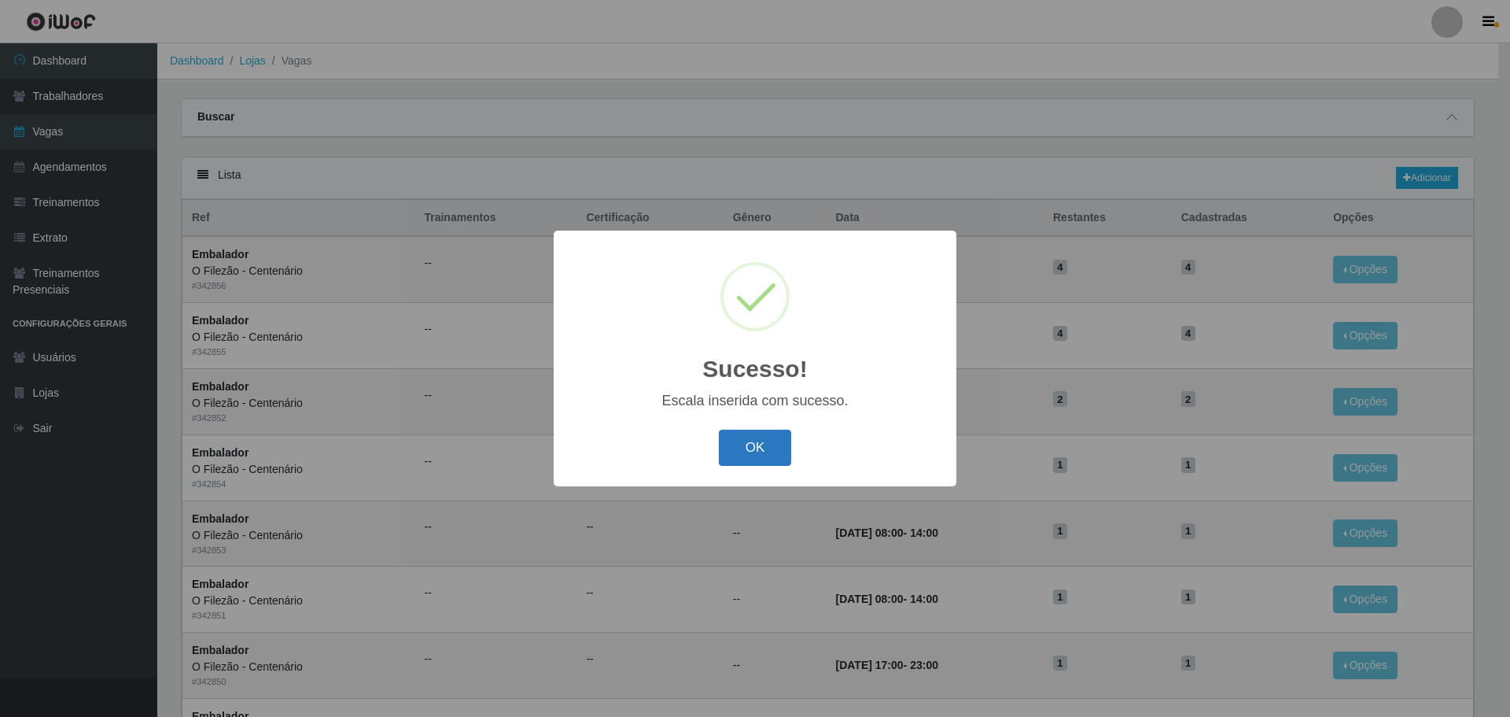
drag, startPoint x: 752, startPoint y: 444, endPoint x: 731, endPoint y: 438, distance: 21.2
click at [751, 444] on button "OK" at bounding box center [755, 447] width 73 height 37
